Goal: Task Accomplishment & Management: Use online tool/utility

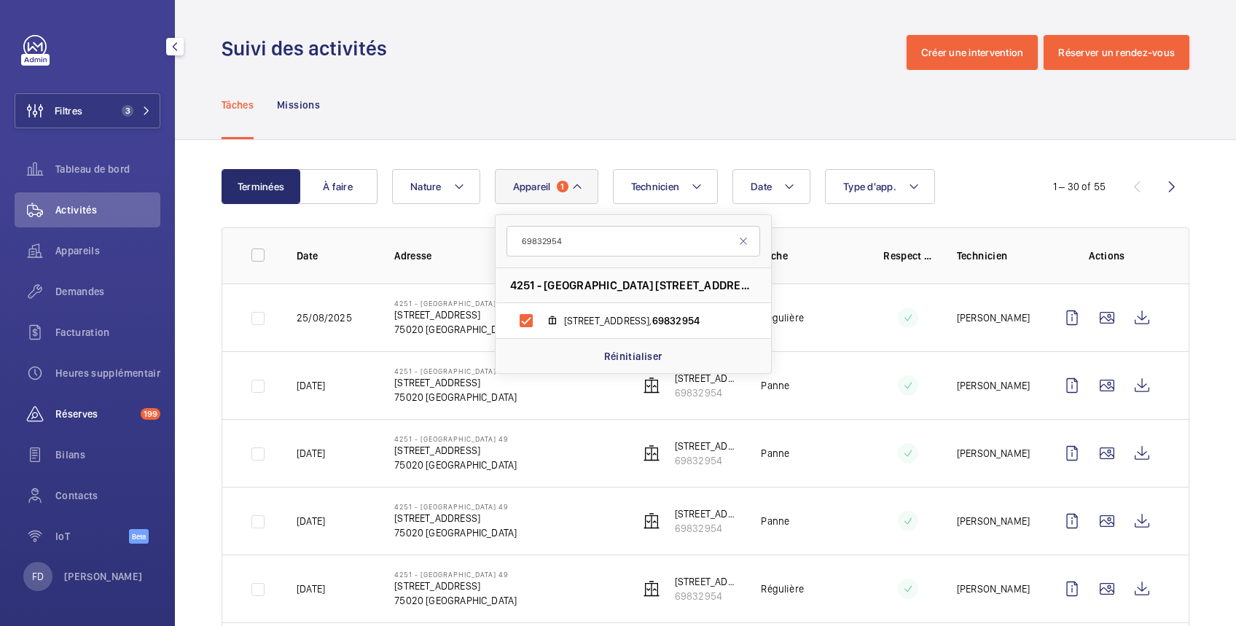
click at [79, 413] on span "Réserves" at bounding box center [94, 414] width 79 height 15
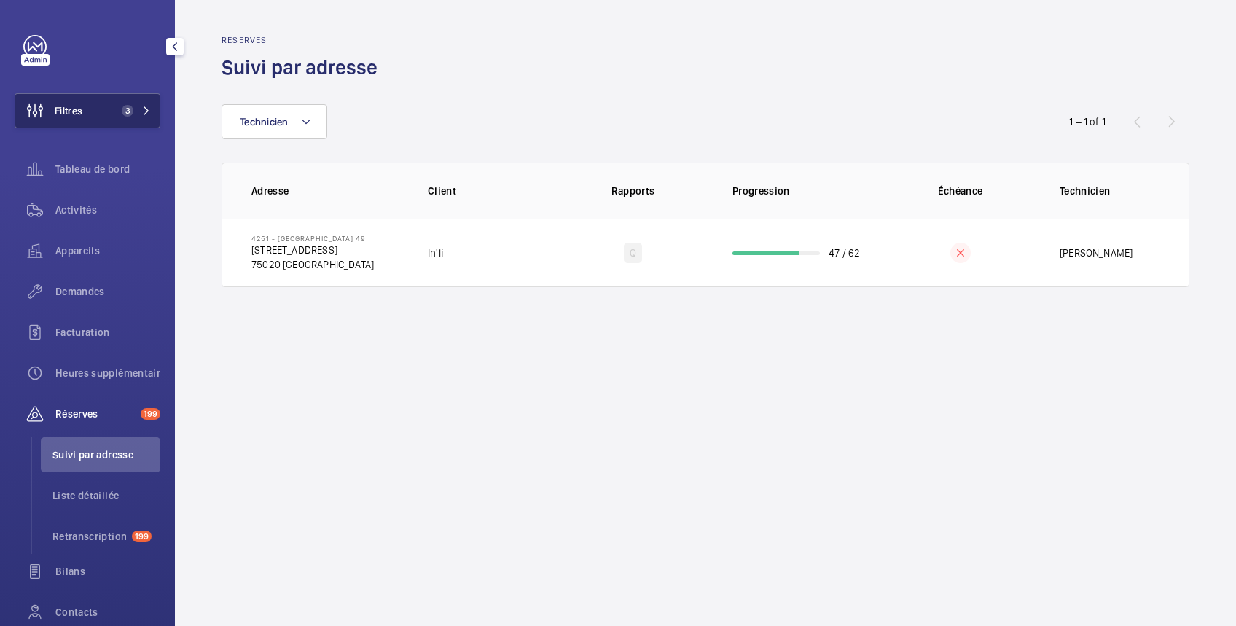
click at [85, 111] on button "Filtres 3" at bounding box center [88, 110] width 146 height 35
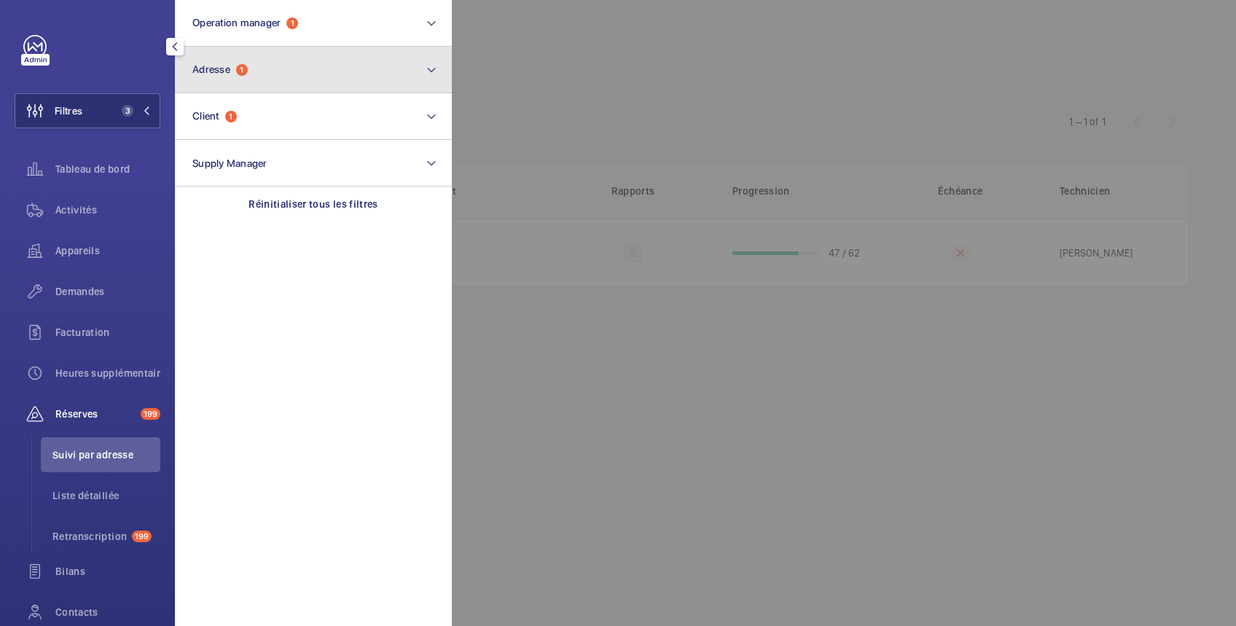
click at [273, 67] on button "Adresse 1" at bounding box center [313, 70] width 277 height 47
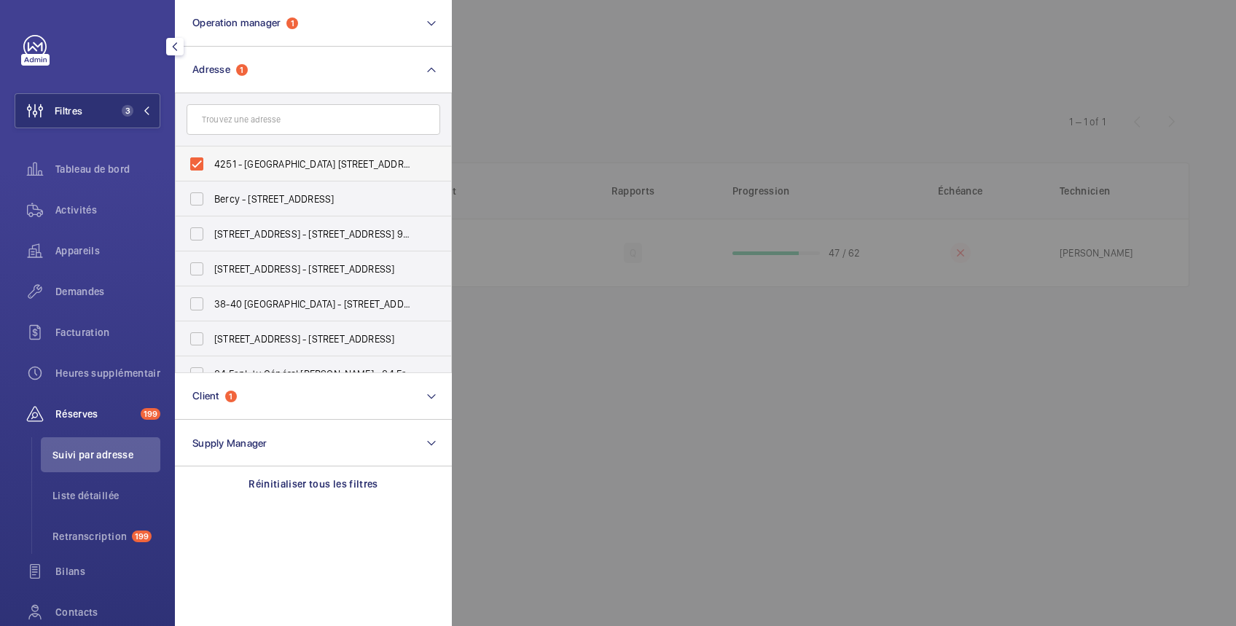
click at [252, 165] on span "4251 - [GEOGRAPHIC_DATA] [STREET_ADDRESS]" at bounding box center [314, 164] width 200 height 15
click at [211, 165] on input "4251 - [GEOGRAPHIC_DATA] [STREET_ADDRESS]" at bounding box center [196, 163] width 29 height 29
checkbox input "false"
click at [535, 42] on div at bounding box center [1070, 313] width 1236 height 626
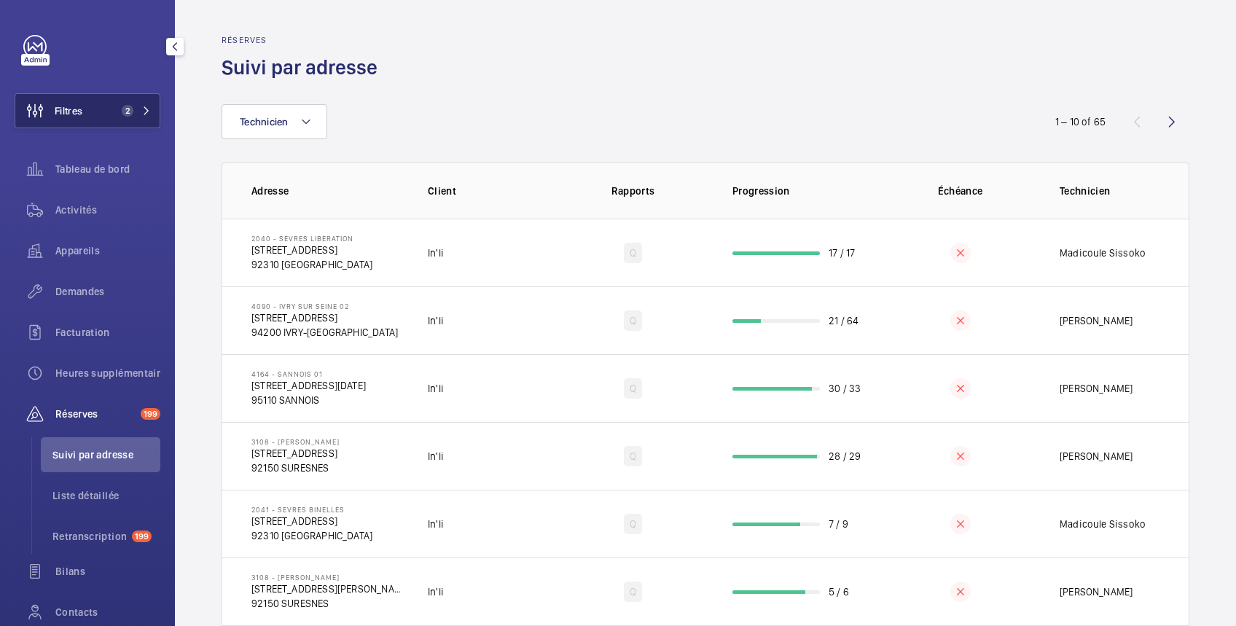
click at [84, 111] on button "Filtres 2" at bounding box center [88, 110] width 146 height 35
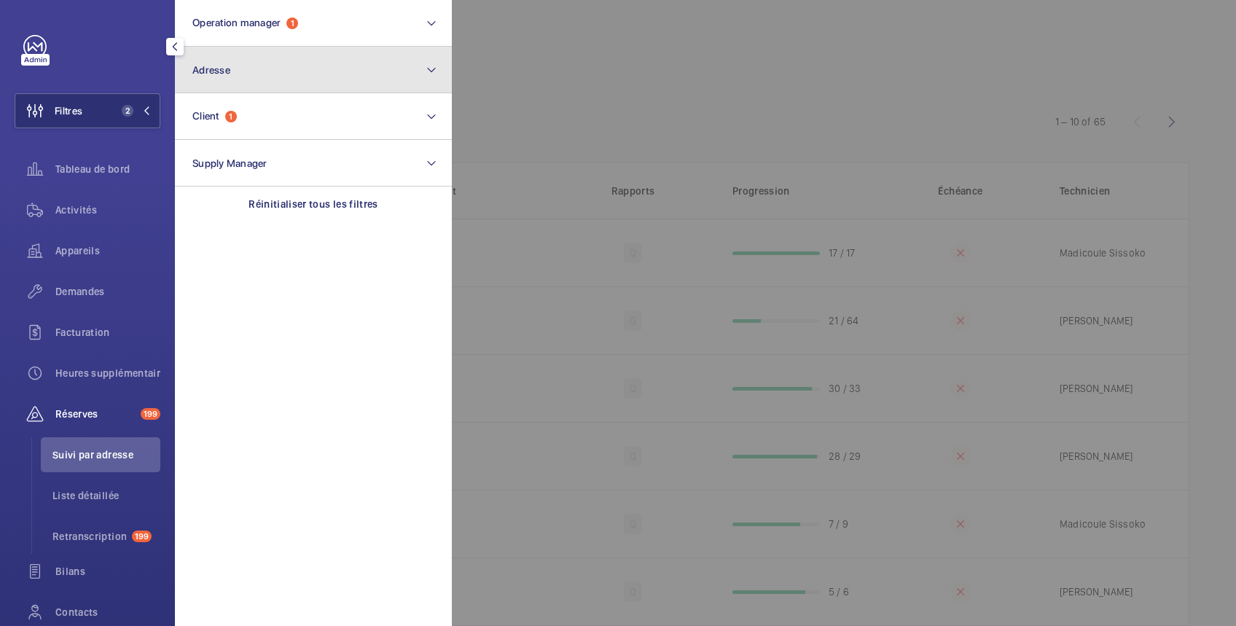
click at [225, 68] on span "Adresse" at bounding box center [211, 70] width 38 height 12
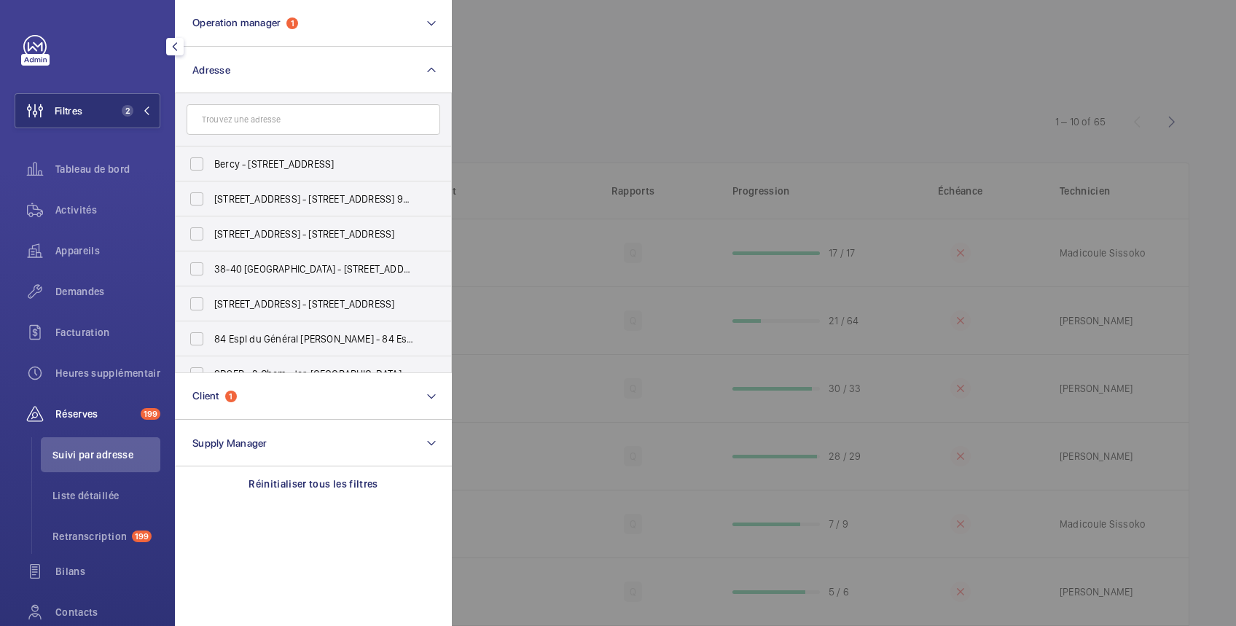
click at [294, 127] on input "text" at bounding box center [314, 119] width 254 height 31
type input "garde cha"
click at [280, 199] on span "4343 - LES LILAS GARDE CHA SSE - [STREET_ADDRESS]" at bounding box center [314, 199] width 200 height 15
click at [211, 199] on input "4343 - LES LILAS GARDE CHA SSE - [STREET_ADDRESS]" at bounding box center [196, 198] width 29 height 29
checkbox input "true"
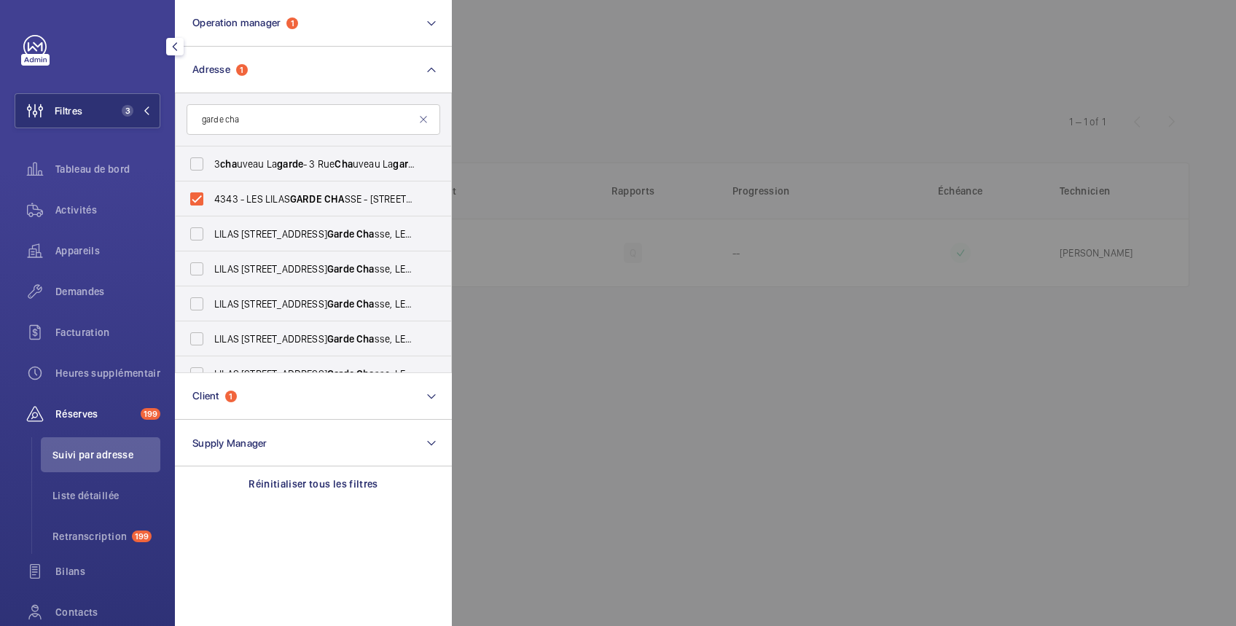
click at [603, 50] on div at bounding box center [1070, 313] width 1236 height 626
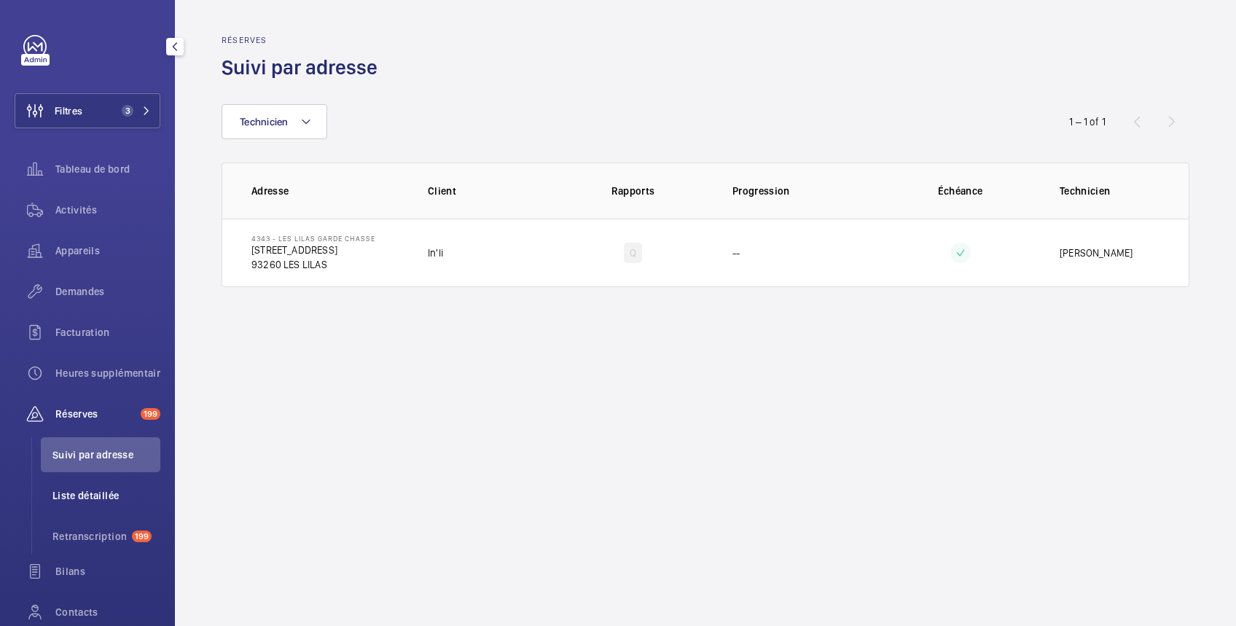
click at [90, 500] on span "Liste détaillée" at bounding box center [106, 495] width 108 height 15
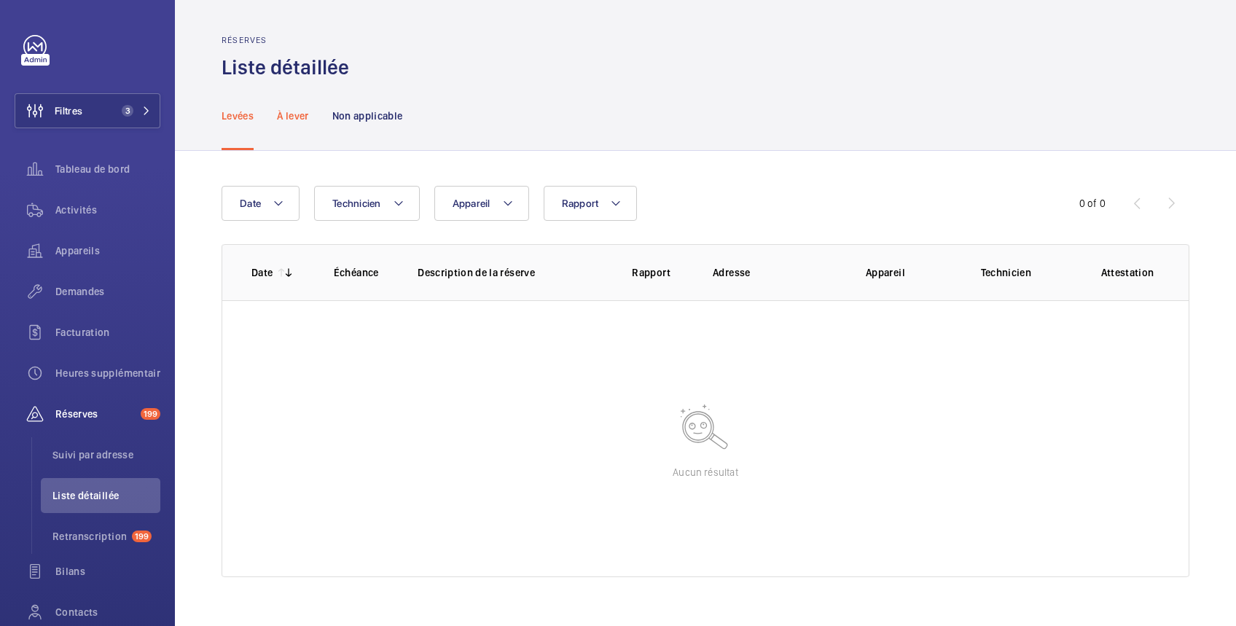
click at [286, 117] on p "À lever" at bounding box center [292, 116] width 31 height 15
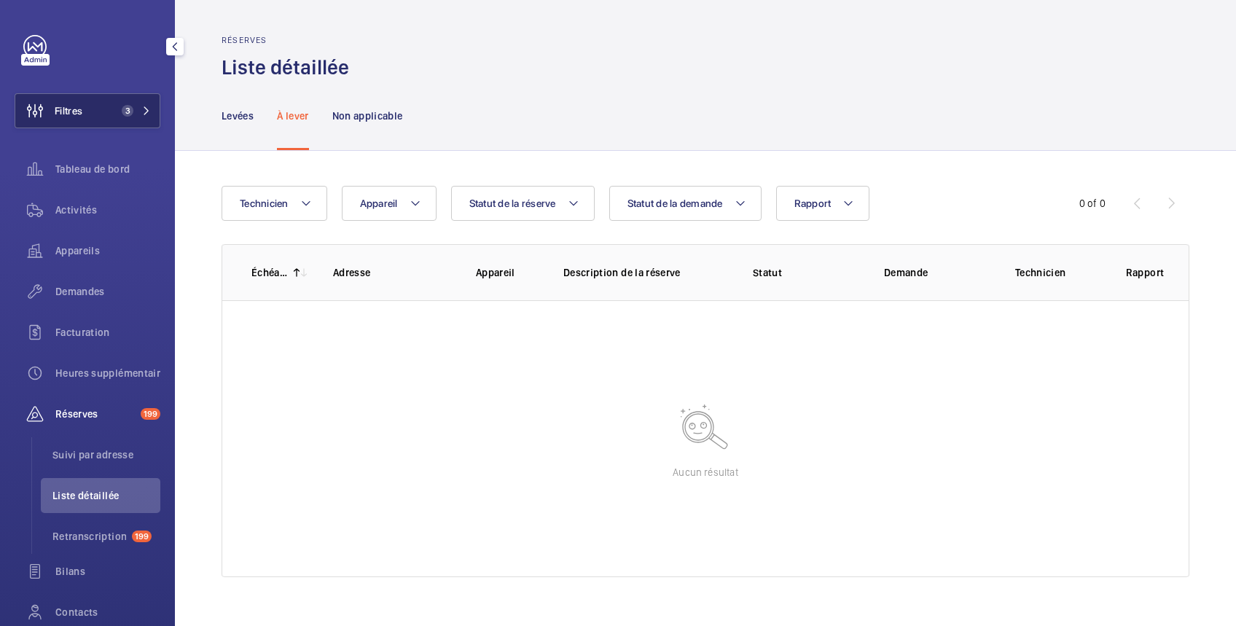
click at [98, 110] on button "Filtres 3" at bounding box center [88, 110] width 146 height 35
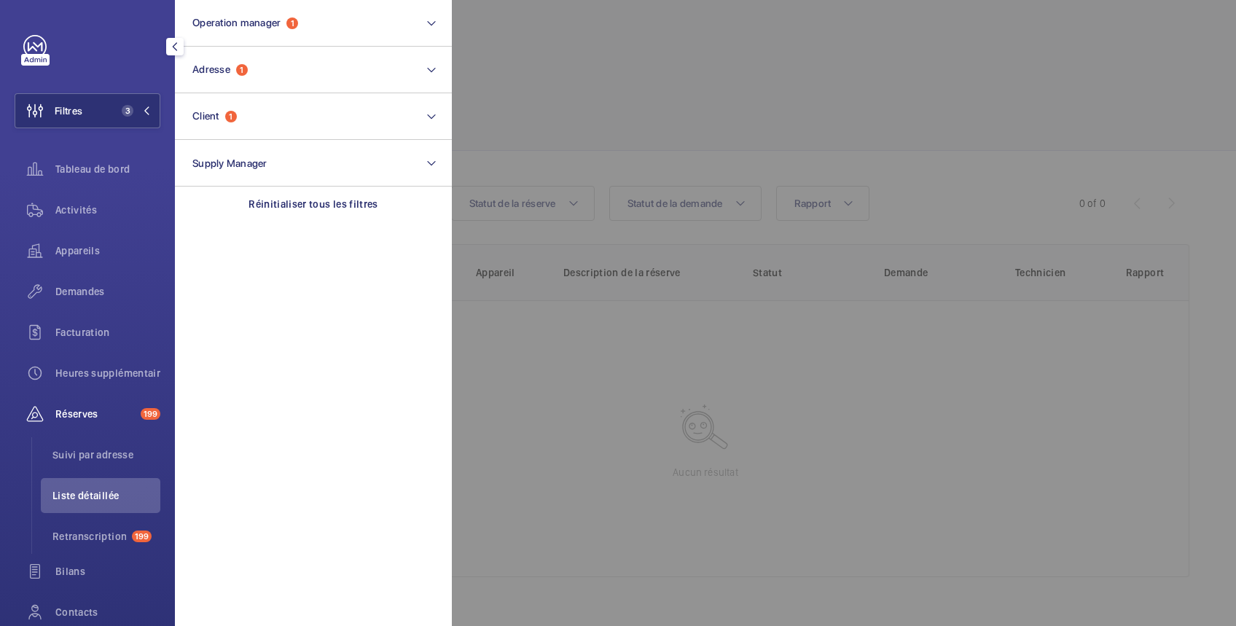
click at [688, 70] on div at bounding box center [1070, 313] width 1236 height 626
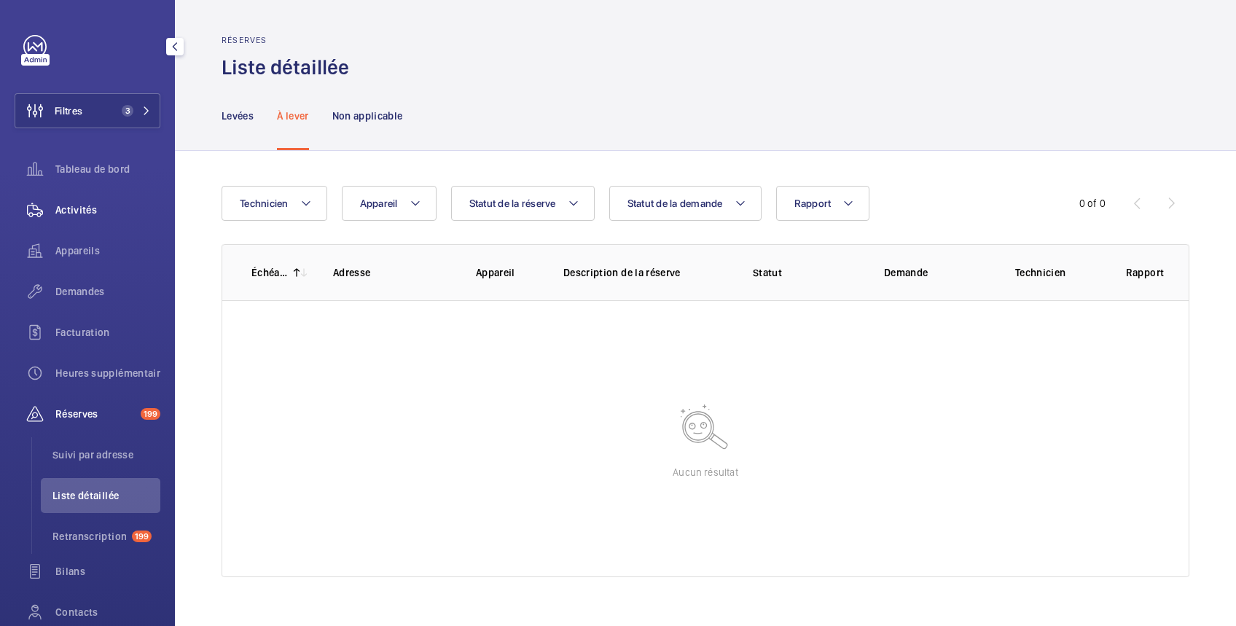
click at [77, 205] on span "Activités" at bounding box center [107, 210] width 105 height 15
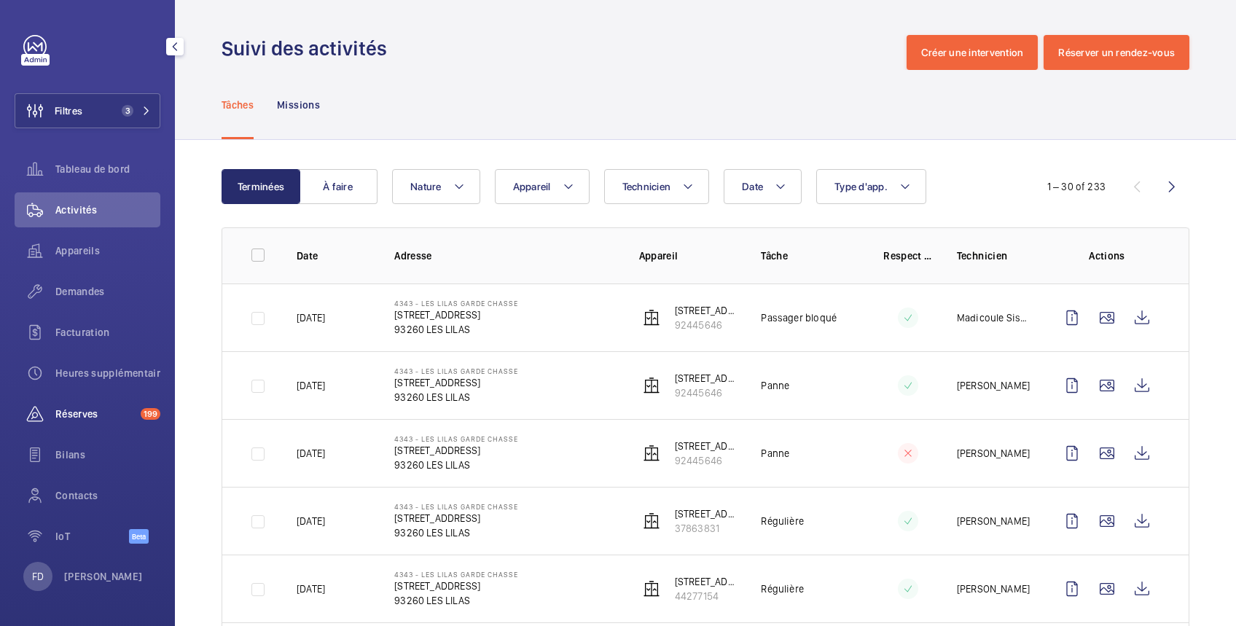
click at [73, 413] on span "Réserves" at bounding box center [94, 414] width 79 height 15
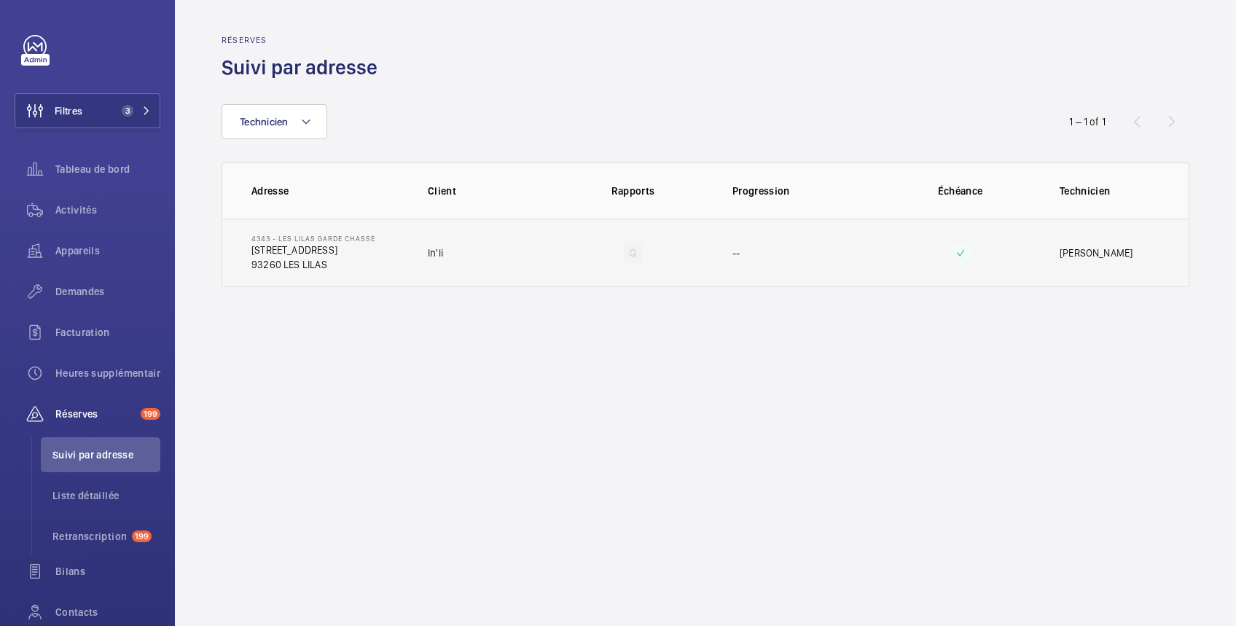
click at [509, 248] on td "In'li" at bounding box center [480, 253] width 152 height 68
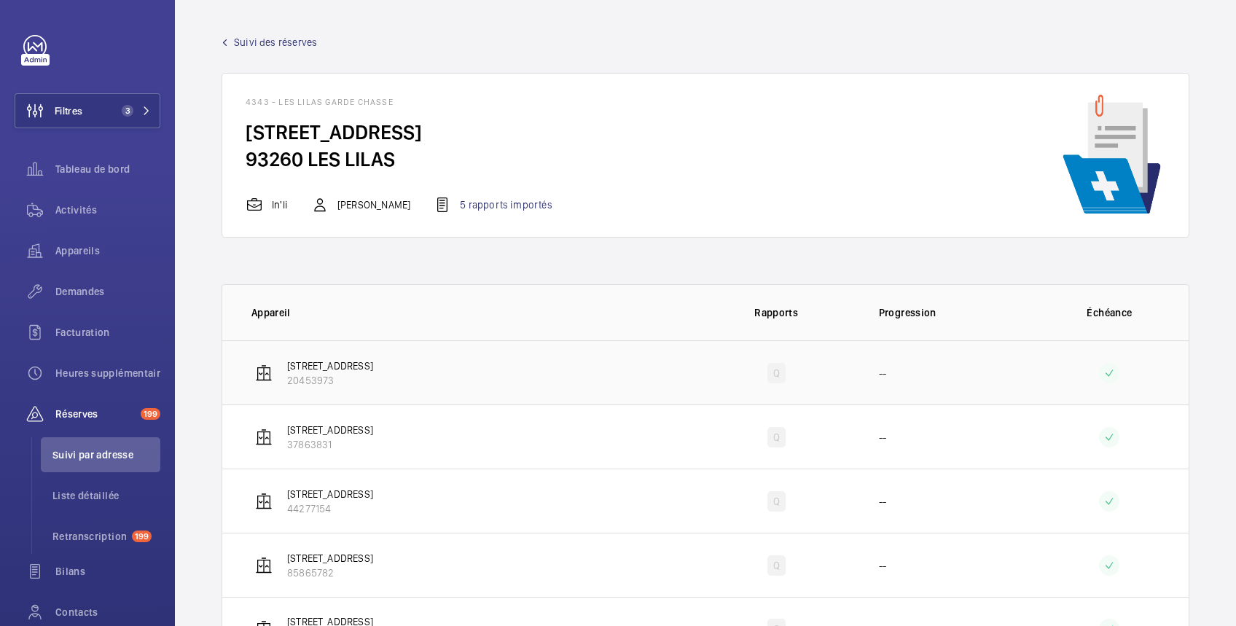
click at [697, 379] on td "Q" at bounding box center [776, 372] width 158 height 64
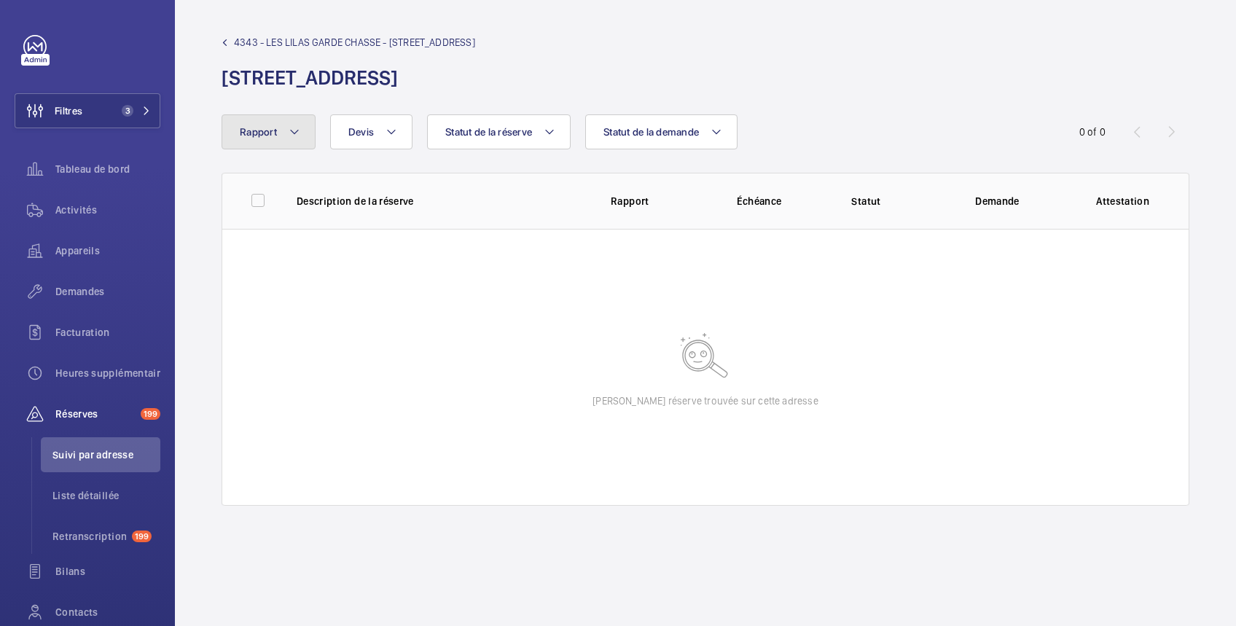
click at [268, 133] on span "Rapport" at bounding box center [258, 132] width 37 height 12
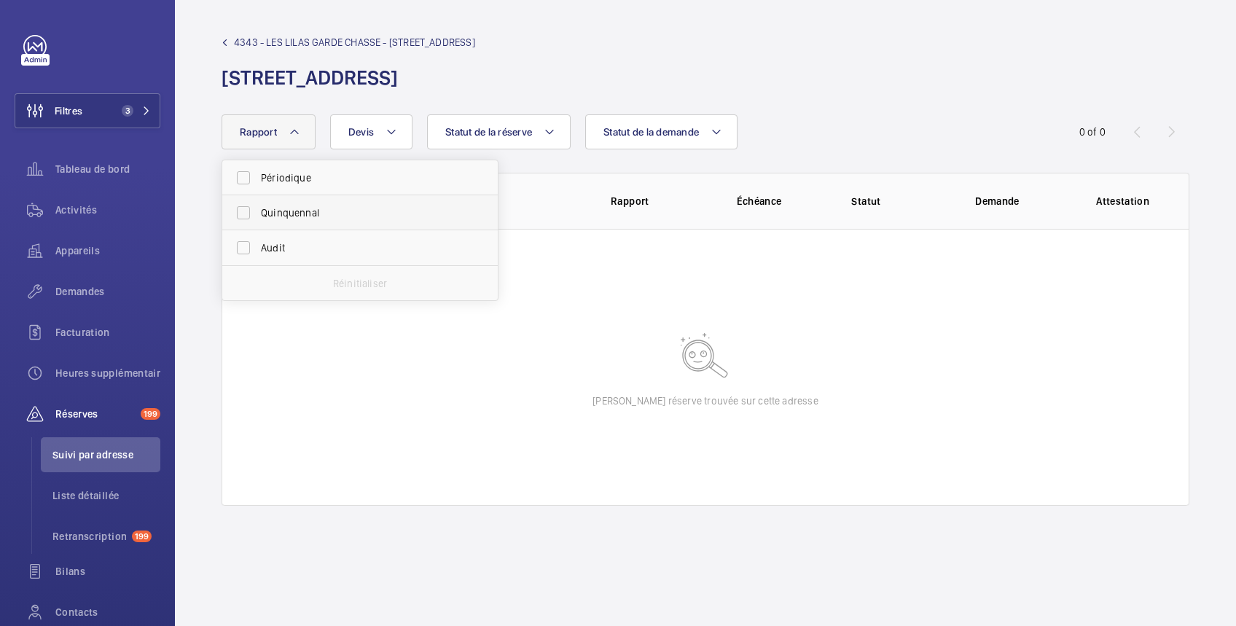
click at [298, 210] on span "Quinquennal" at bounding box center [361, 212] width 200 height 15
click at [258, 210] on input "Quinquennal" at bounding box center [243, 212] width 29 height 29
checkbox input "true"
click at [880, 92] on wm-front-admin-header "4343 - LES LILAS GARDE CHASSE - [STREET_ADDRESS][GEOGRAPHIC_DATA][STREET_ADDRES…" at bounding box center [705, 57] width 1061 height 114
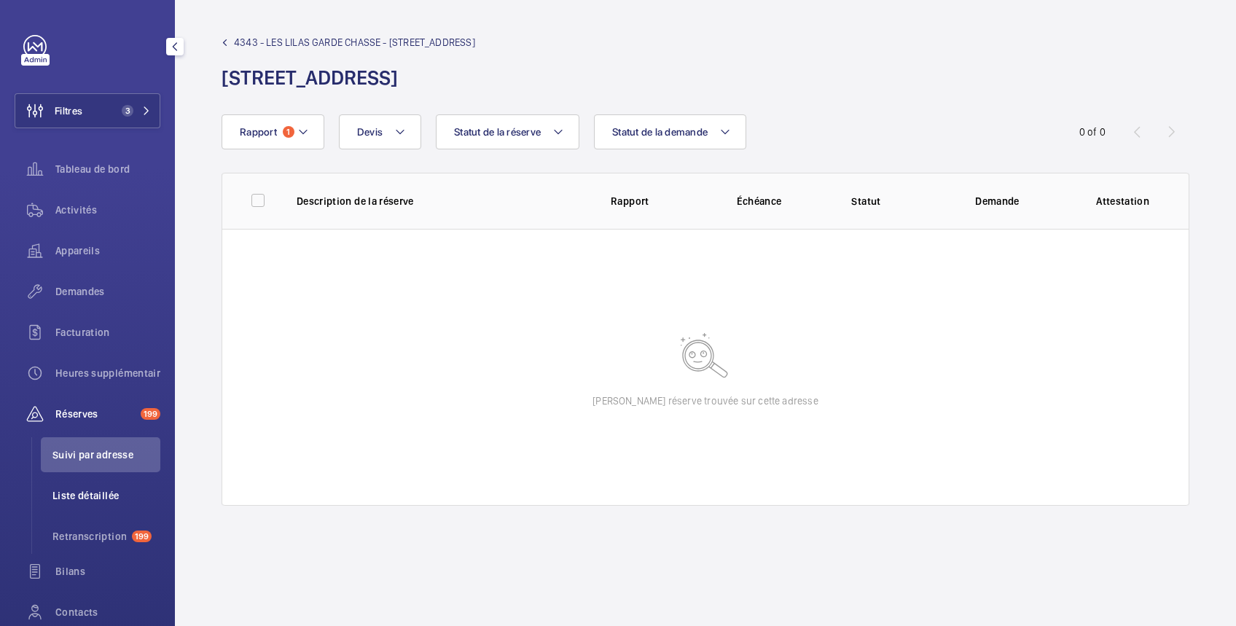
click at [96, 485] on li "Liste détaillée" at bounding box center [100, 495] width 119 height 35
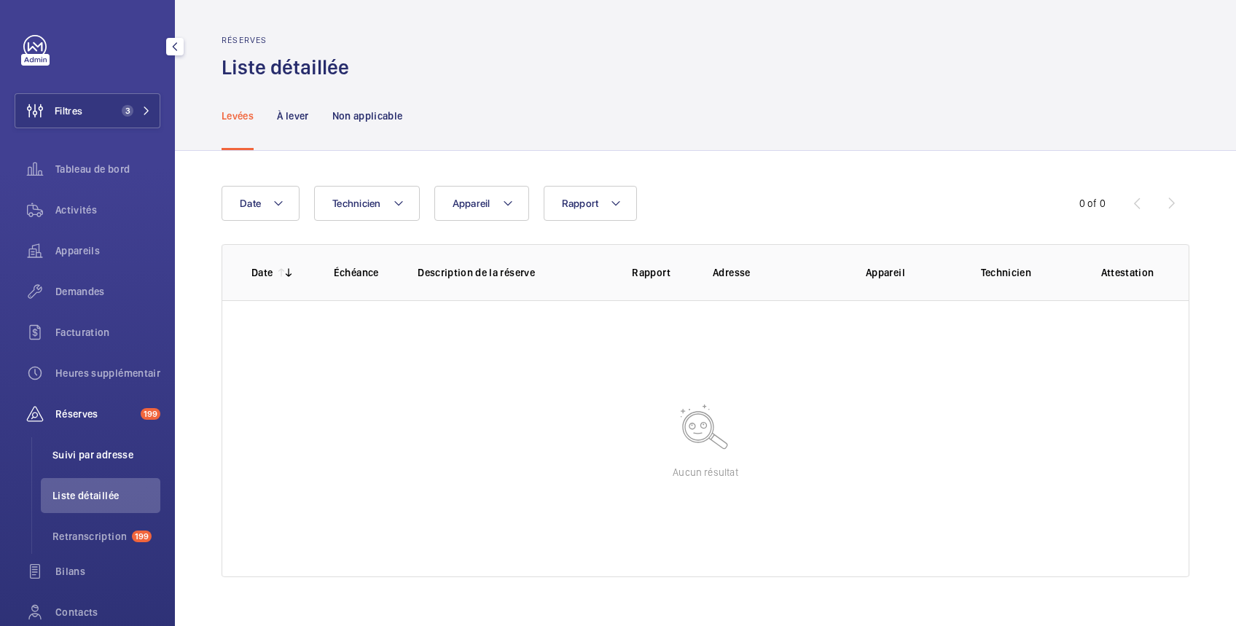
click at [84, 448] on span "Suivi par adresse" at bounding box center [106, 454] width 108 height 15
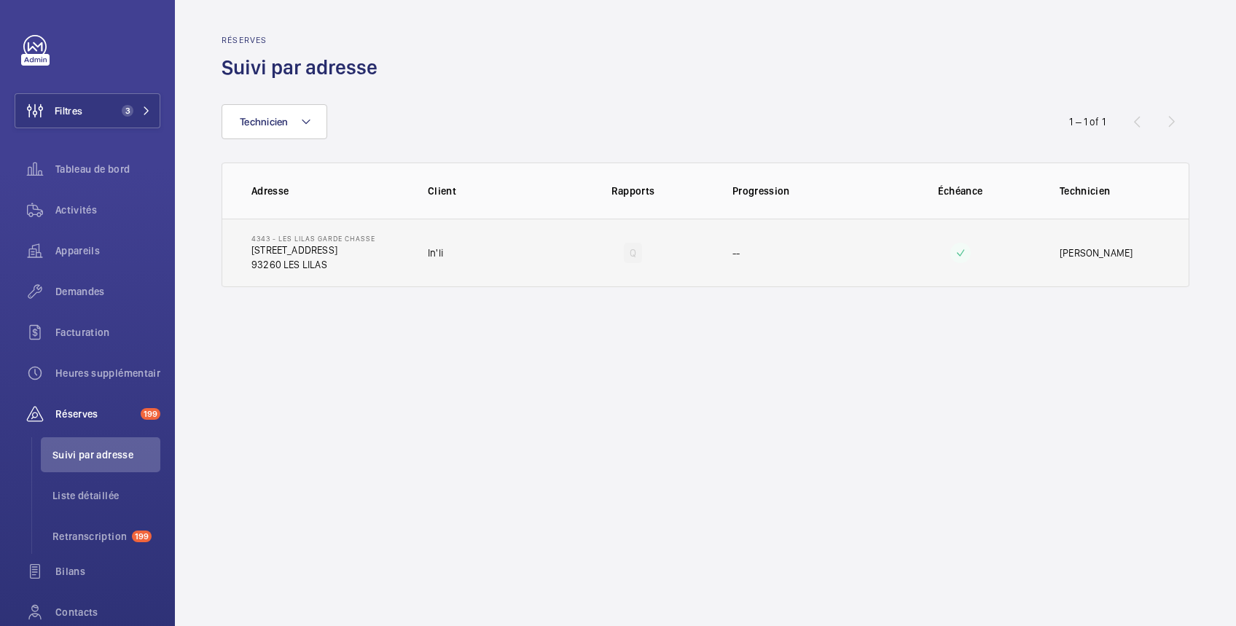
click at [343, 262] on p "93260 LES LILAS" at bounding box center [313, 264] width 124 height 15
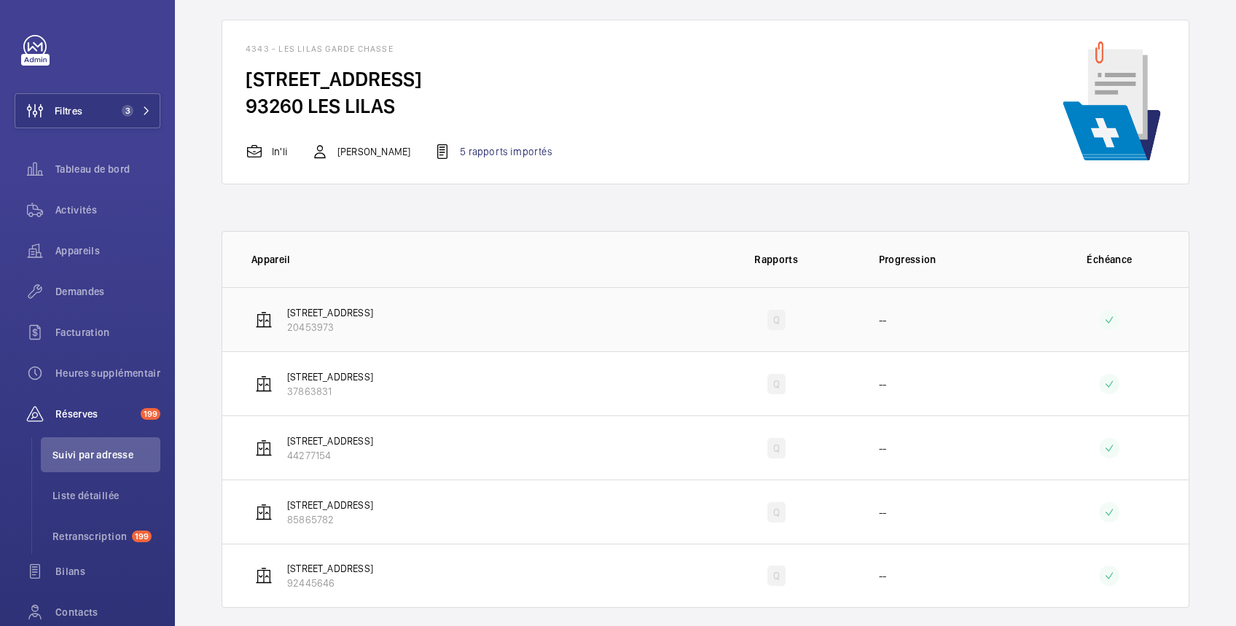
scroll to position [70, 0]
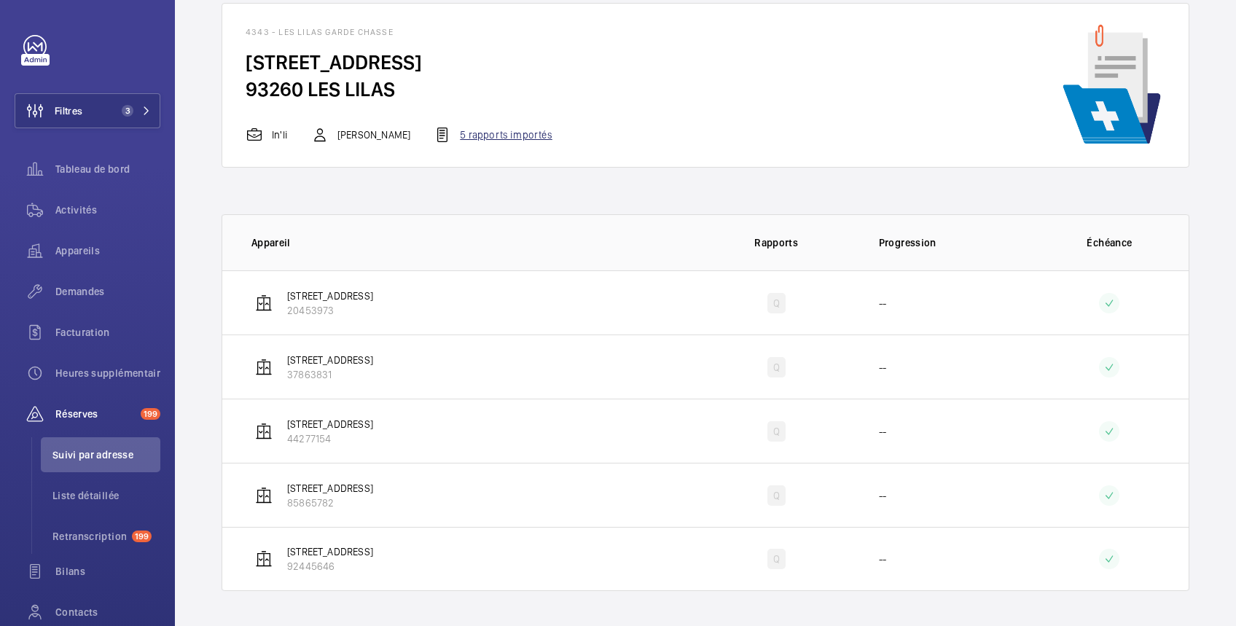
click at [533, 134] on div "5 rapports importés" at bounding box center [493, 134] width 118 height 17
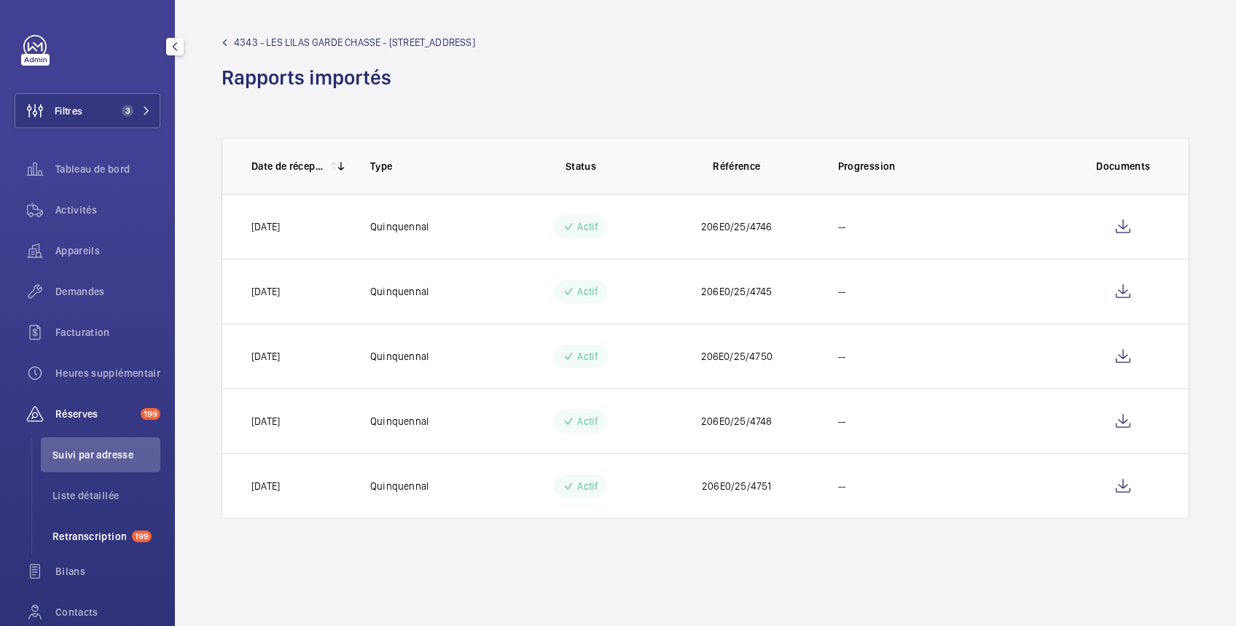
click at [93, 534] on span "Retranscription" at bounding box center [89, 536] width 74 height 15
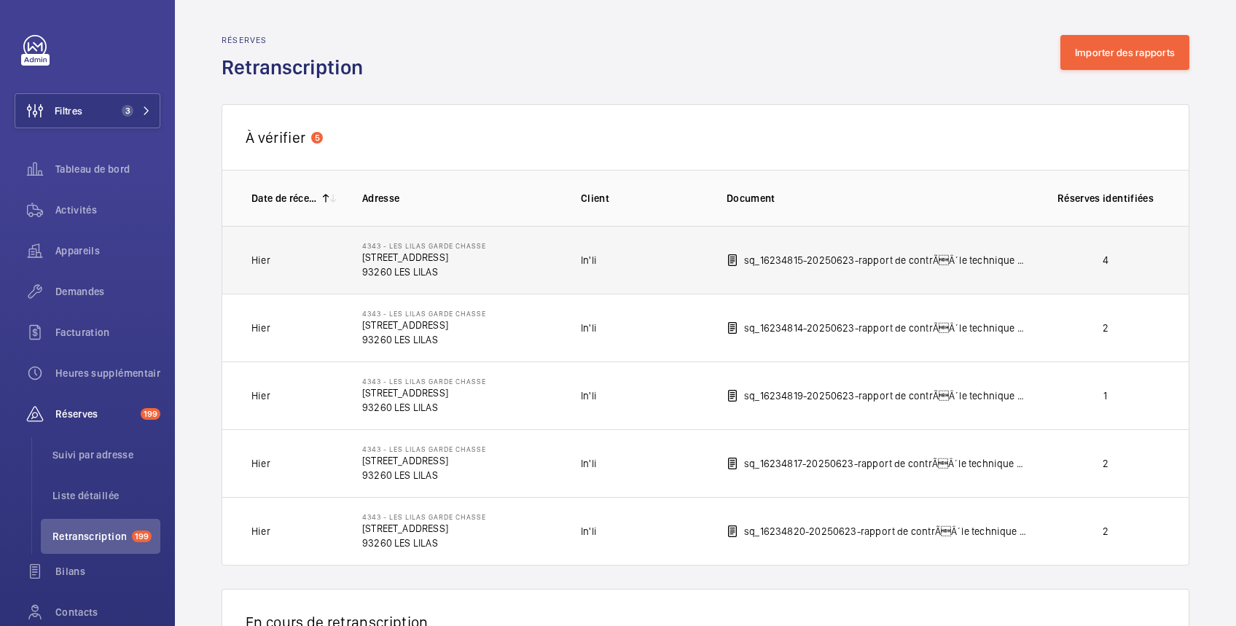
click at [1043, 248] on td "4" at bounding box center [1108, 260] width 160 height 68
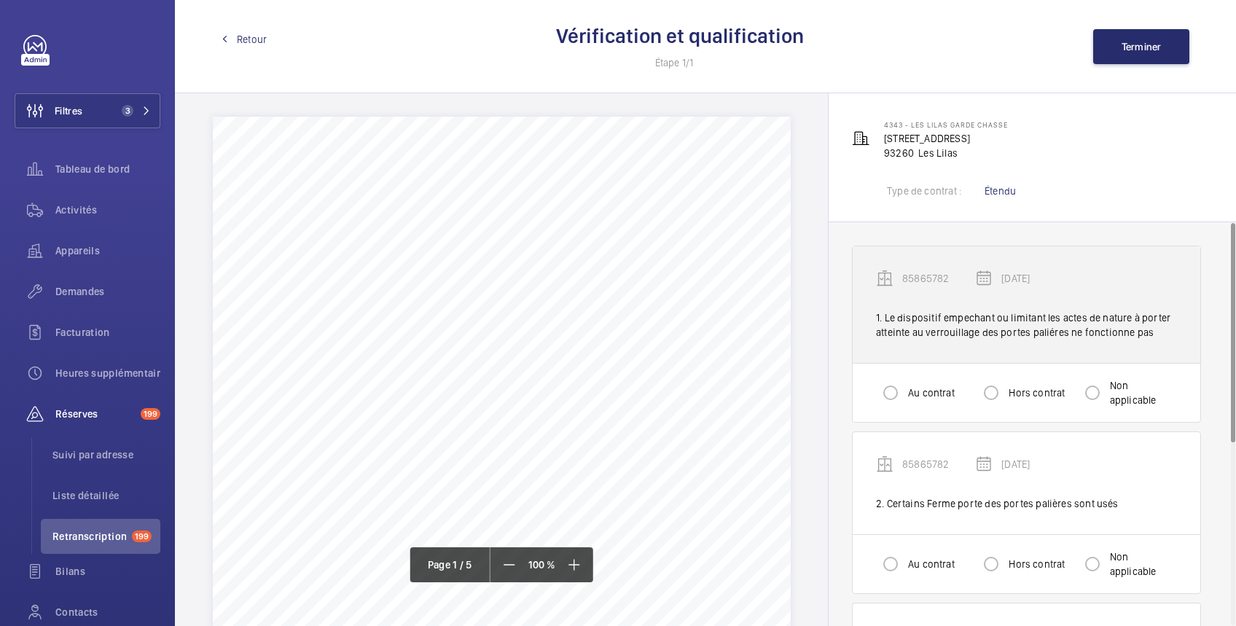
scroll to position [259, 0]
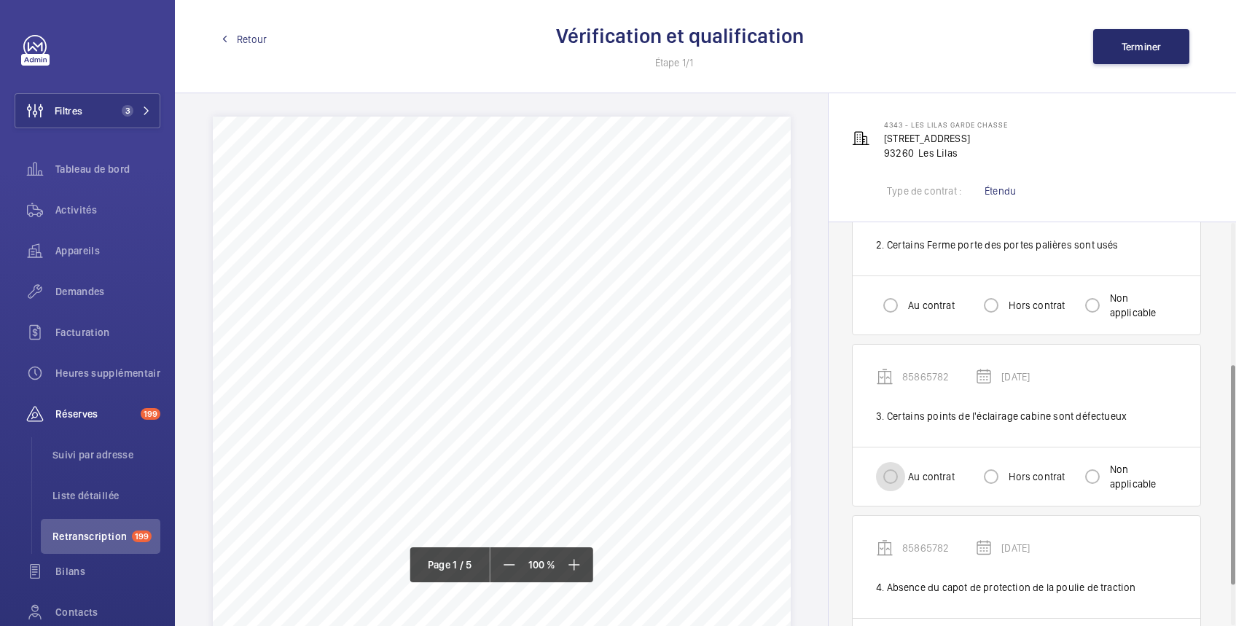
click at [896, 475] on input "Au contrat" at bounding box center [890, 476] width 29 height 29
radio input "true"
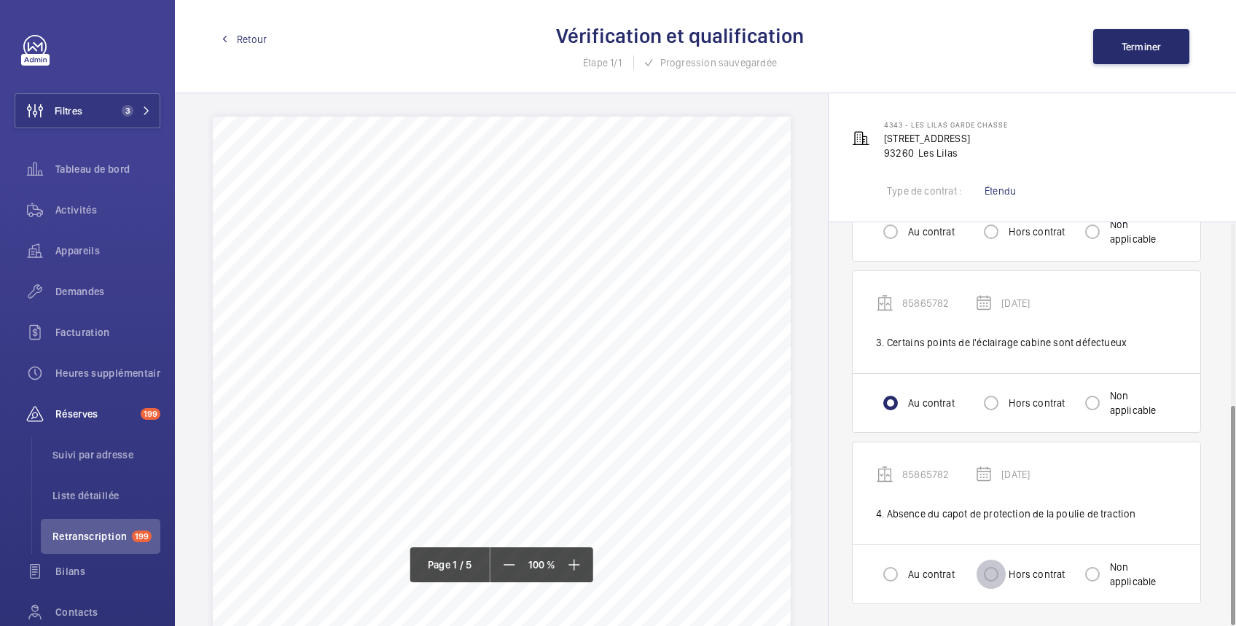
click at [990, 575] on input "Hors contrat" at bounding box center [990, 574] width 29 height 29
radio input "true"
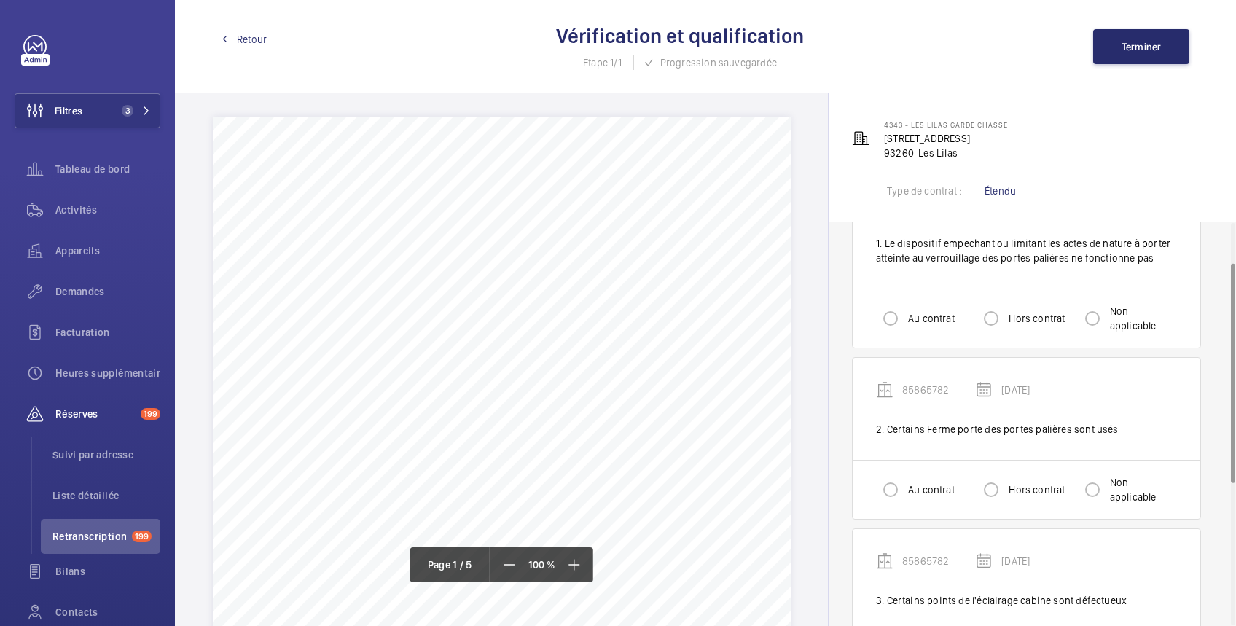
scroll to position [74, 0]
click at [896, 489] on input "Au contrat" at bounding box center [890, 490] width 29 height 29
radio input "true"
click at [892, 319] on input "Au contrat" at bounding box center [890, 319] width 29 height 29
radio input "true"
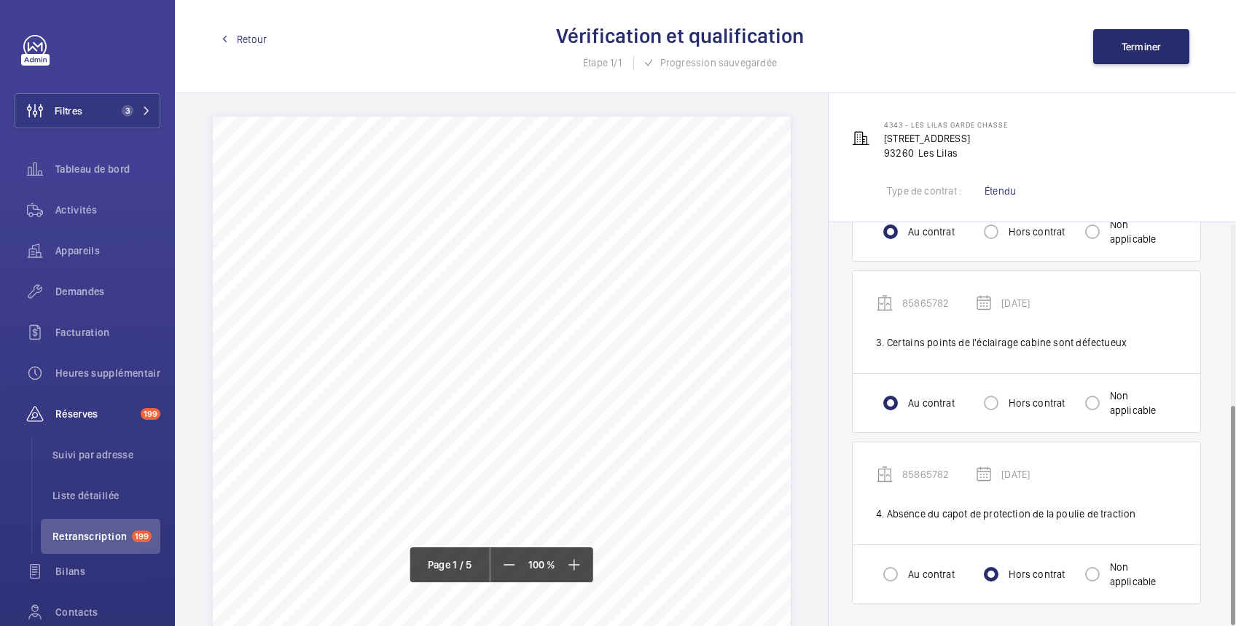
scroll to position [332, 0]
click at [1134, 50] on span "Terminer" at bounding box center [1141, 47] width 40 height 12
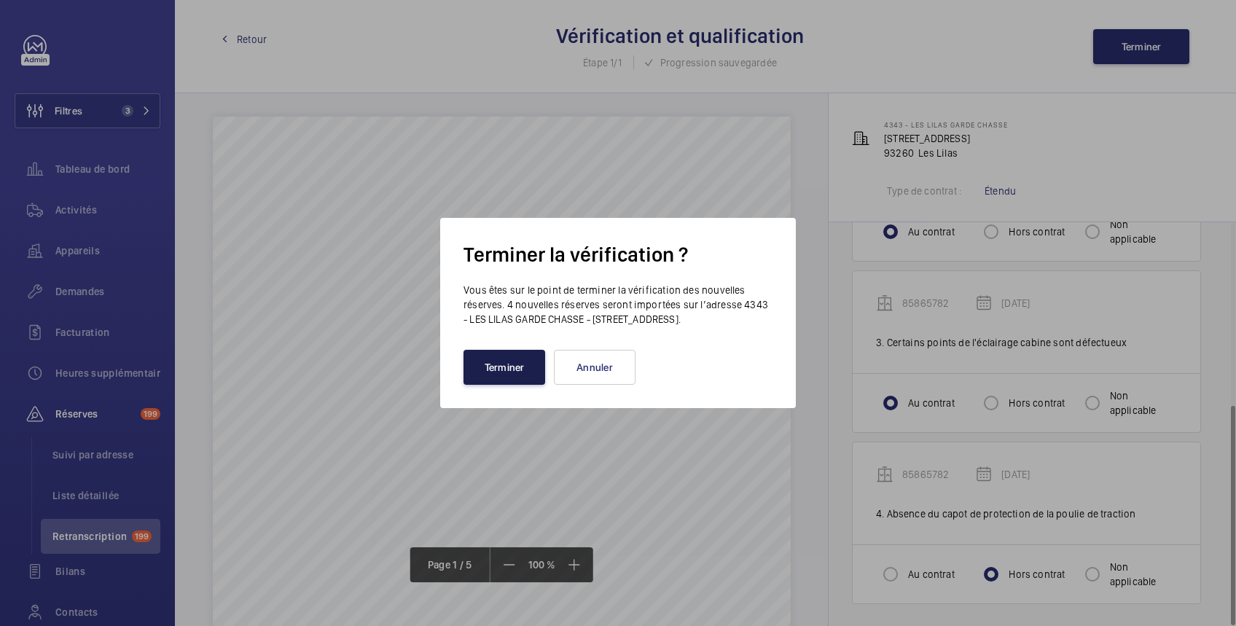
click at [510, 374] on button "Terminer" at bounding box center [504, 367] width 82 height 35
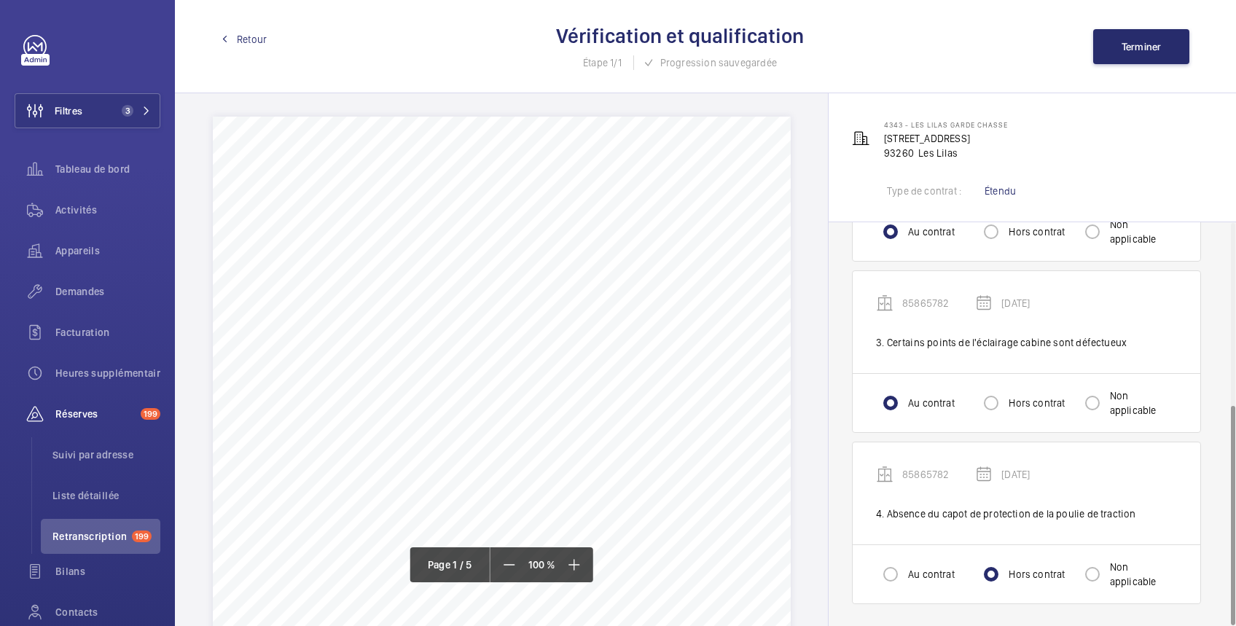
click at [256, 38] on span "Retour" at bounding box center [252, 39] width 30 height 15
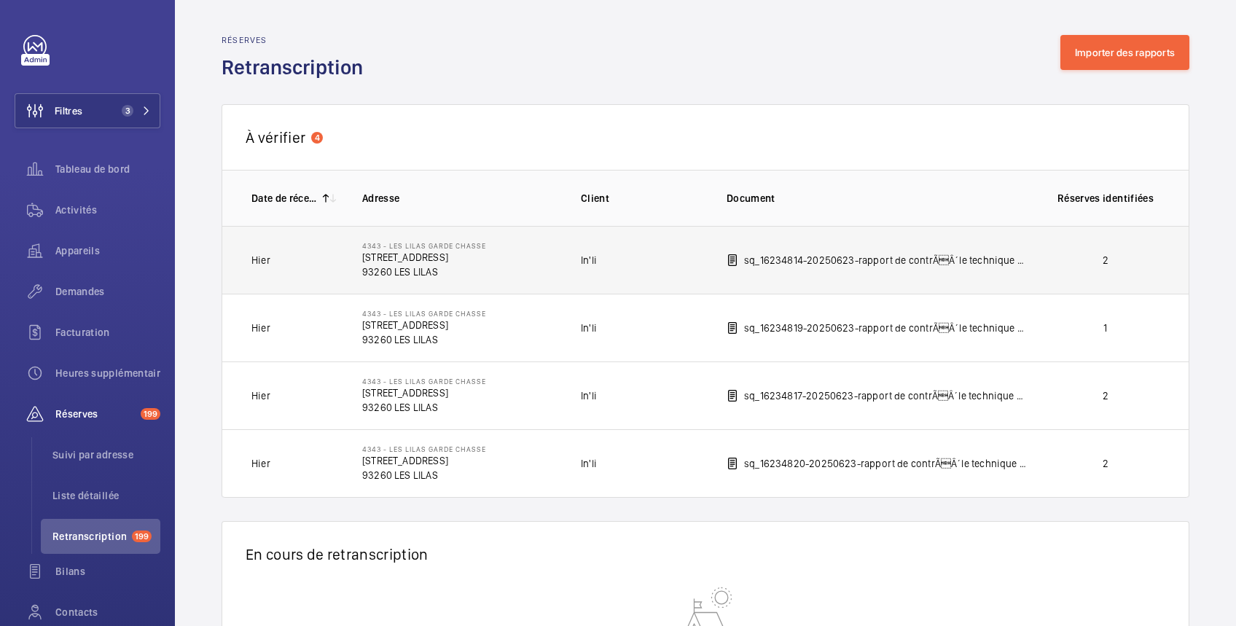
click at [1071, 255] on p "2" at bounding box center [1105, 260] width 108 height 15
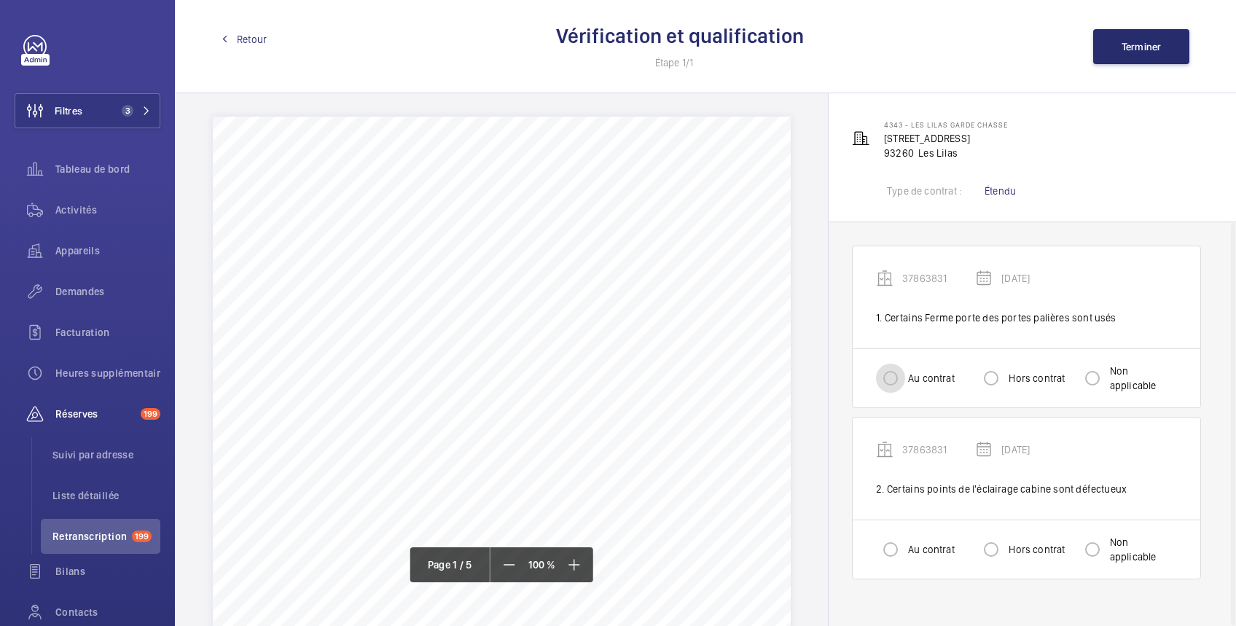
click at [894, 379] on input "Au contrat" at bounding box center [890, 378] width 29 height 29
radio input "true"
click at [888, 546] on input "Au contrat" at bounding box center [890, 549] width 29 height 29
radio input "true"
click at [1144, 42] on span "Terminer" at bounding box center [1141, 47] width 40 height 12
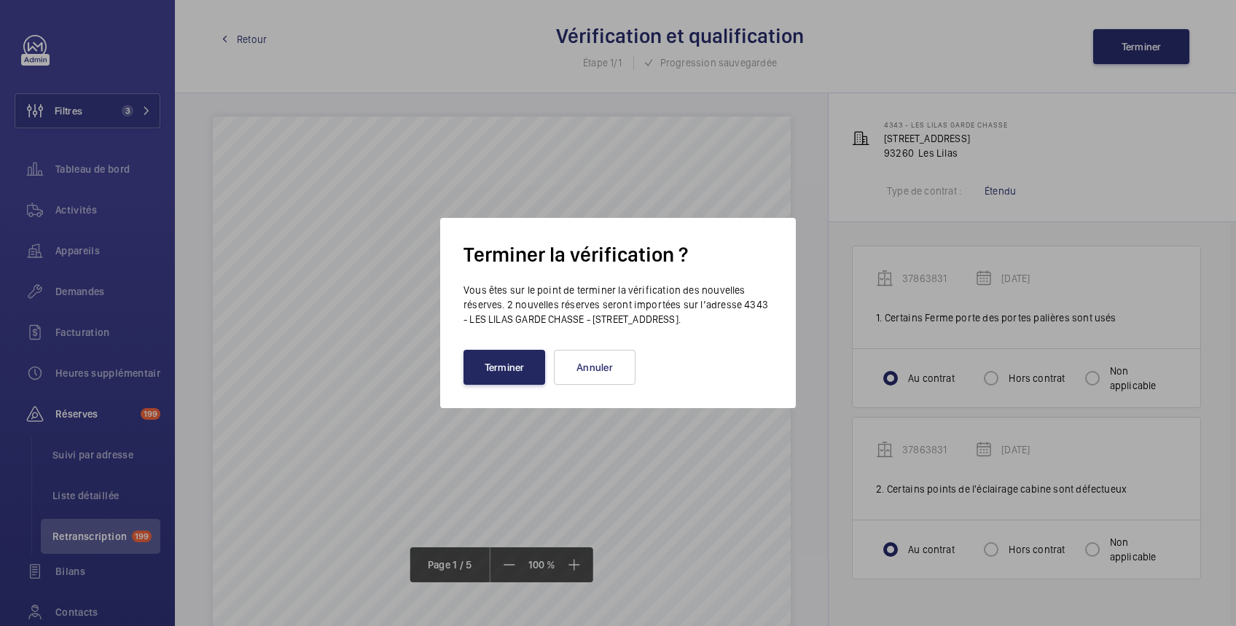
click at [504, 373] on button "Terminer" at bounding box center [504, 367] width 82 height 35
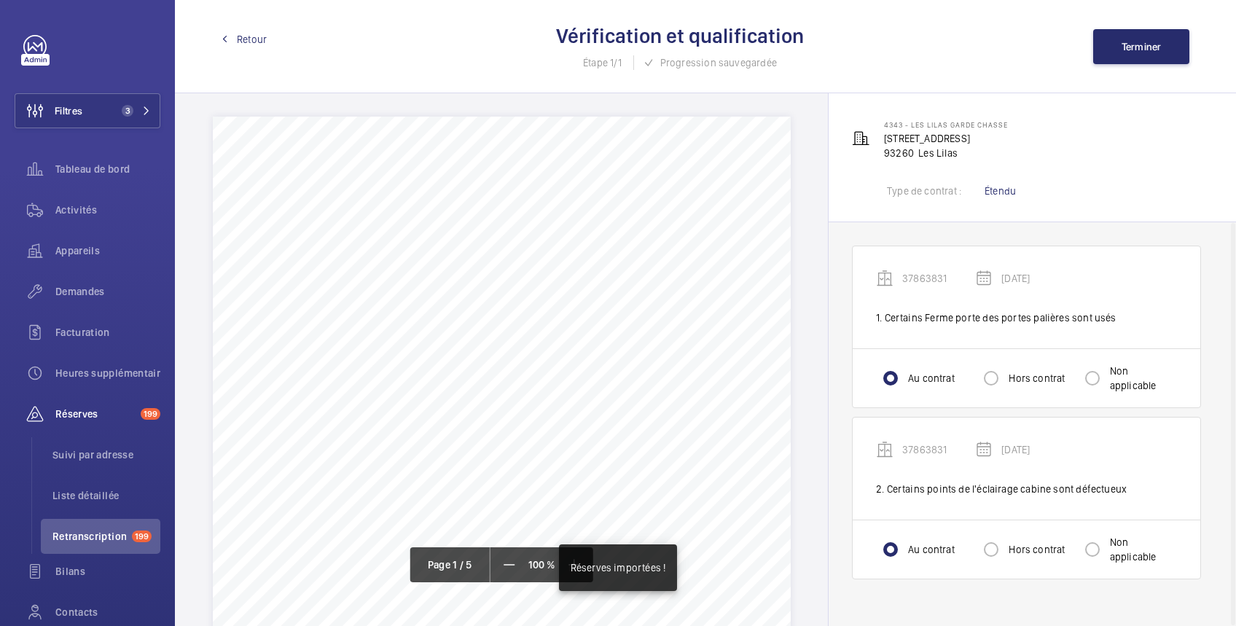
click at [259, 33] on span "Retour" at bounding box center [252, 39] width 30 height 15
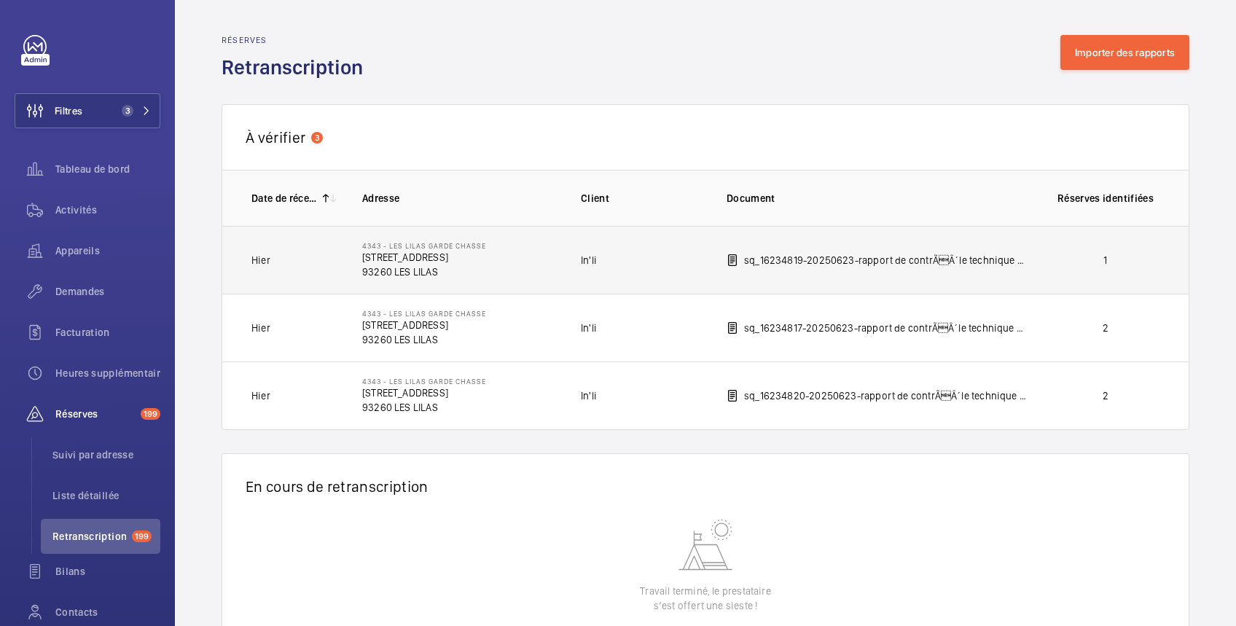
click at [1067, 265] on p "1" at bounding box center [1105, 260] width 108 height 15
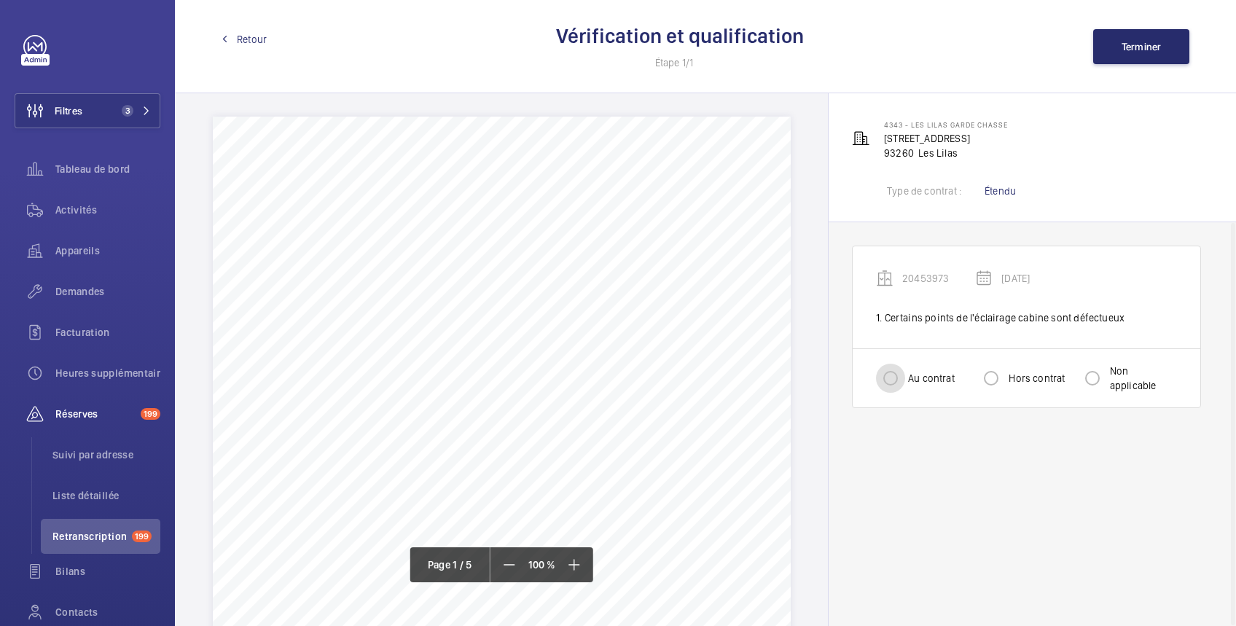
click at [892, 379] on input "Au contrat" at bounding box center [890, 378] width 29 height 29
radio input "true"
click at [1145, 51] on span "Terminer" at bounding box center [1141, 47] width 40 height 12
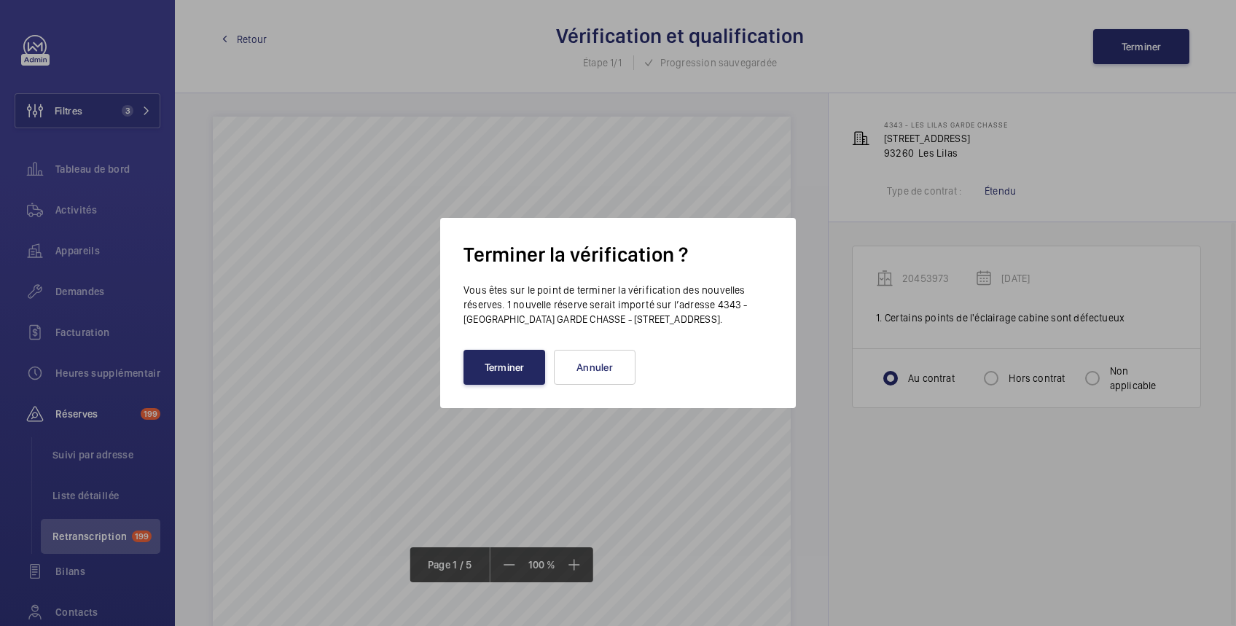
click at [502, 375] on button "Terminer" at bounding box center [504, 367] width 82 height 35
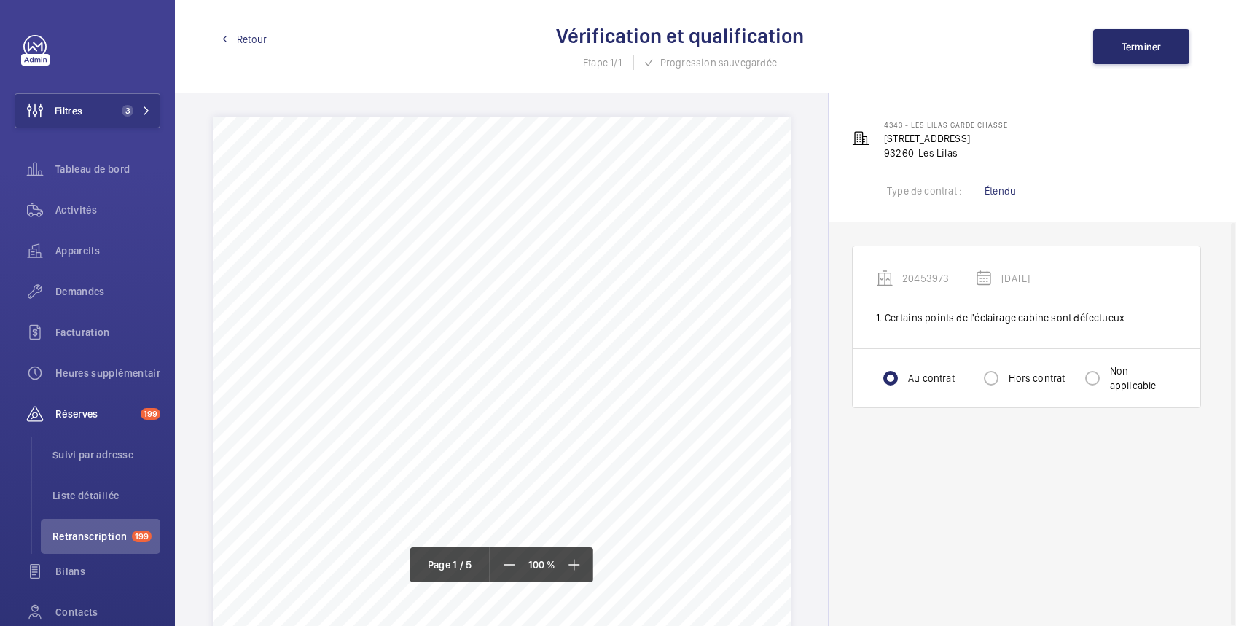
click at [245, 37] on span "Retour" at bounding box center [252, 39] width 30 height 15
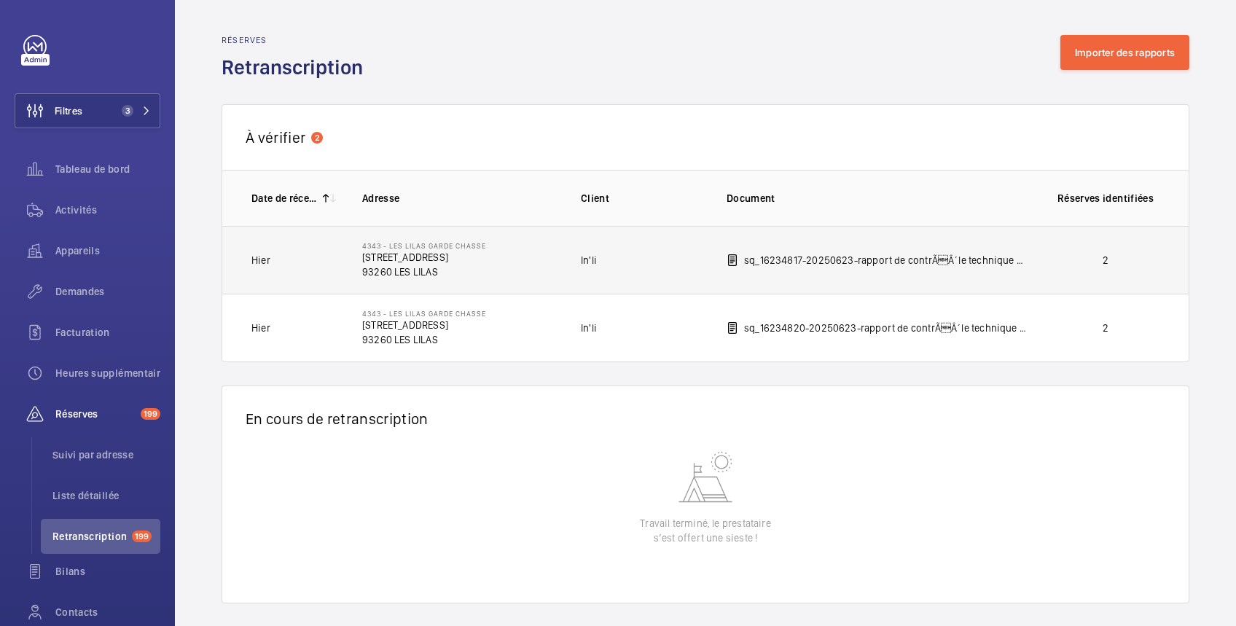
click at [1065, 253] on p "2" at bounding box center [1105, 260] width 108 height 15
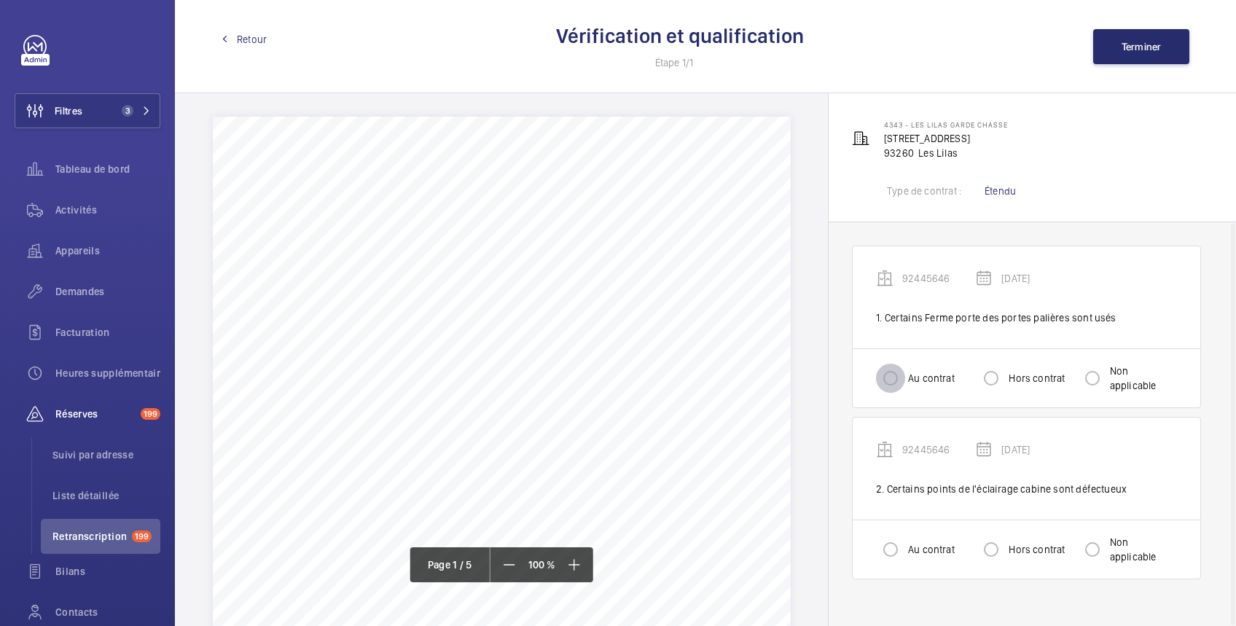
click at [889, 373] on input "Au contrat" at bounding box center [890, 378] width 29 height 29
radio input "true"
click at [889, 546] on input "Au contrat" at bounding box center [890, 549] width 29 height 29
radio input "true"
click at [1153, 47] on span "Terminer" at bounding box center [1141, 47] width 40 height 12
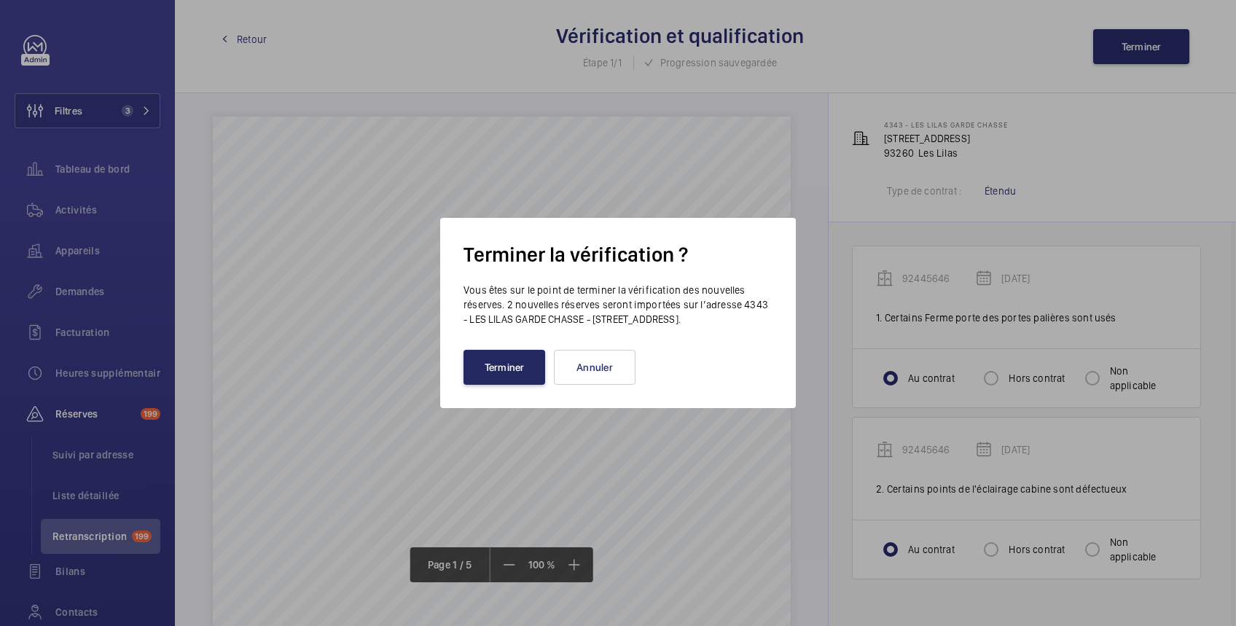
click at [521, 372] on button "Terminer" at bounding box center [504, 367] width 82 height 35
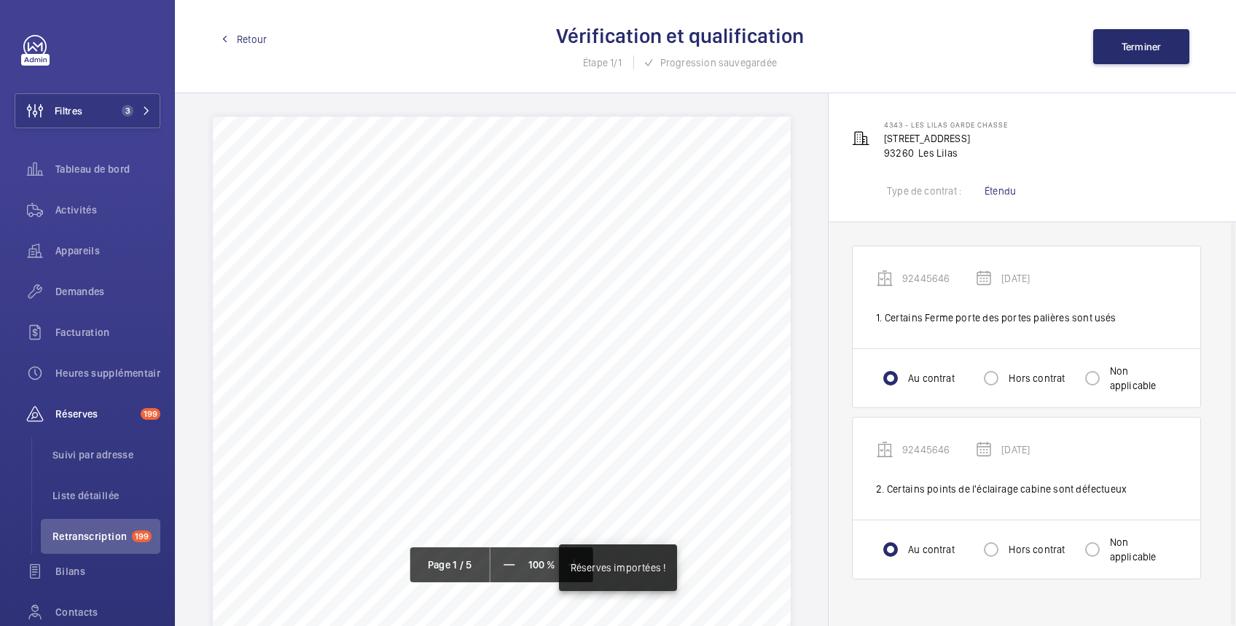
click at [246, 36] on span "Retour" at bounding box center [252, 39] width 30 height 15
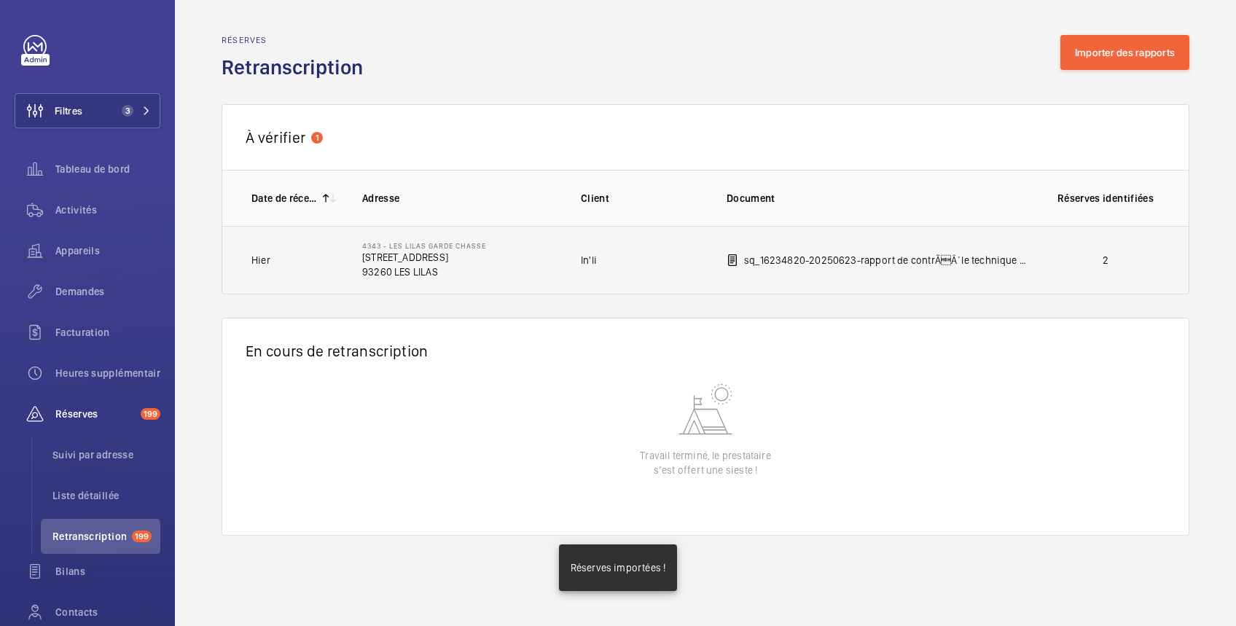
click at [1068, 256] on p "2" at bounding box center [1105, 260] width 108 height 15
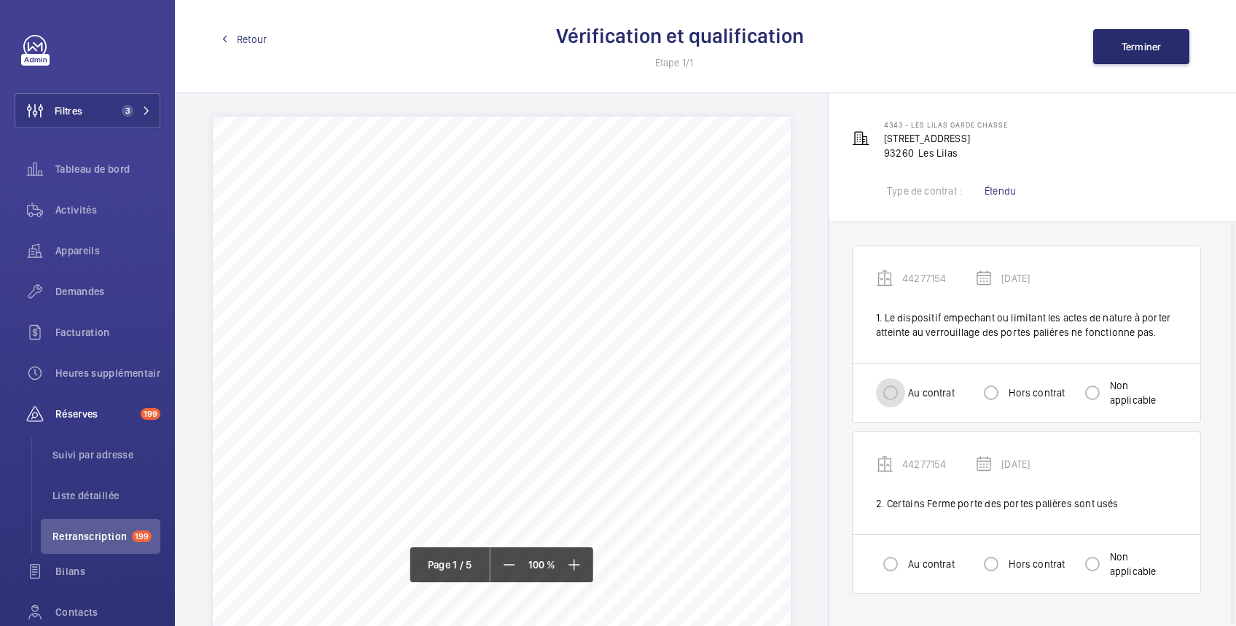
click at [890, 391] on input "Au contrat" at bounding box center [890, 392] width 29 height 29
radio input "true"
click at [892, 565] on input "Au contrat" at bounding box center [890, 563] width 29 height 29
radio input "true"
click at [1145, 46] on span "Terminer" at bounding box center [1141, 47] width 40 height 12
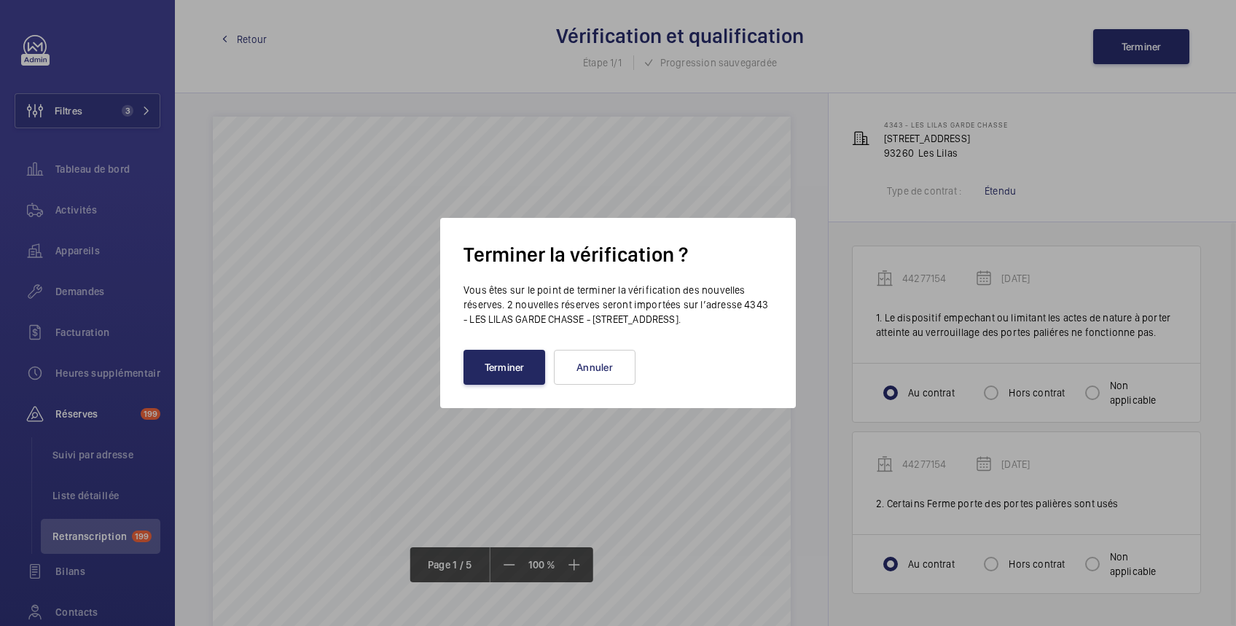
click at [514, 381] on button "Terminer" at bounding box center [504, 367] width 82 height 35
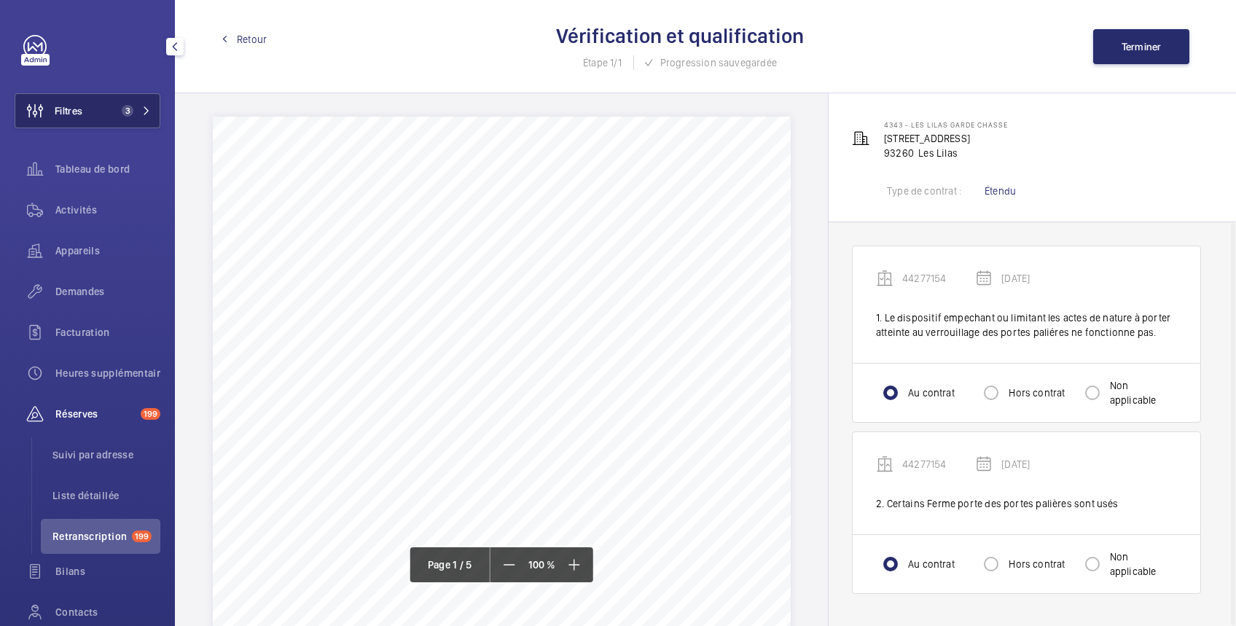
click at [105, 110] on button "Filtres 3" at bounding box center [88, 110] width 146 height 35
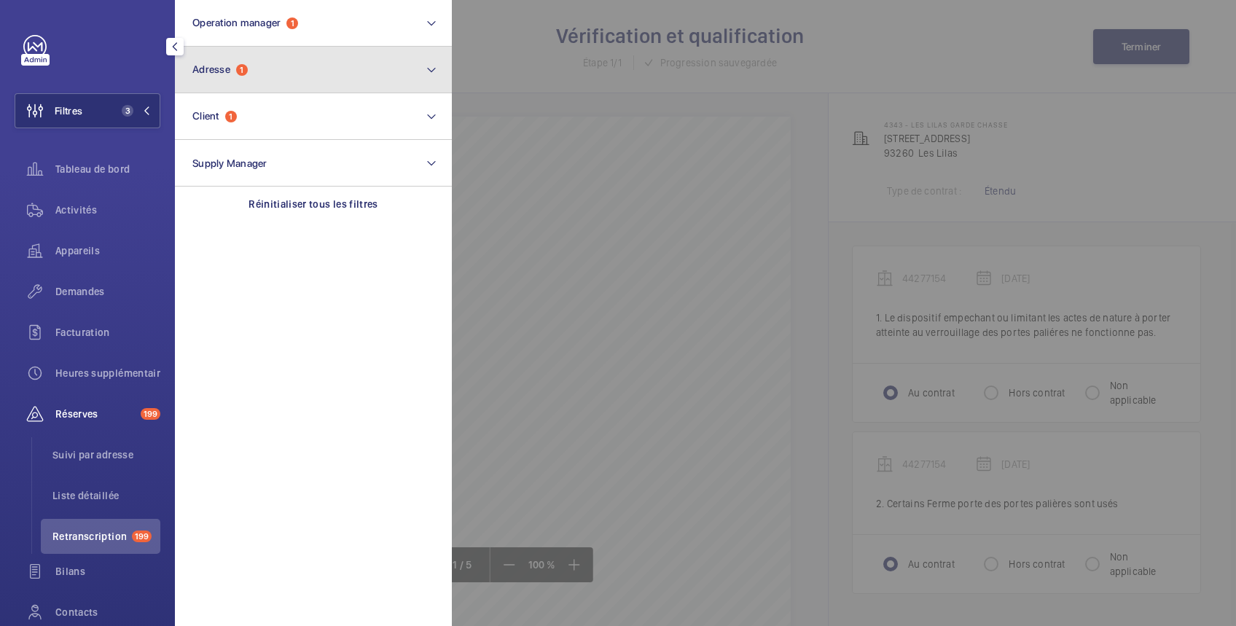
click at [269, 77] on button "Adresse 1" at bounding box center [313, 70] width 277 height 47
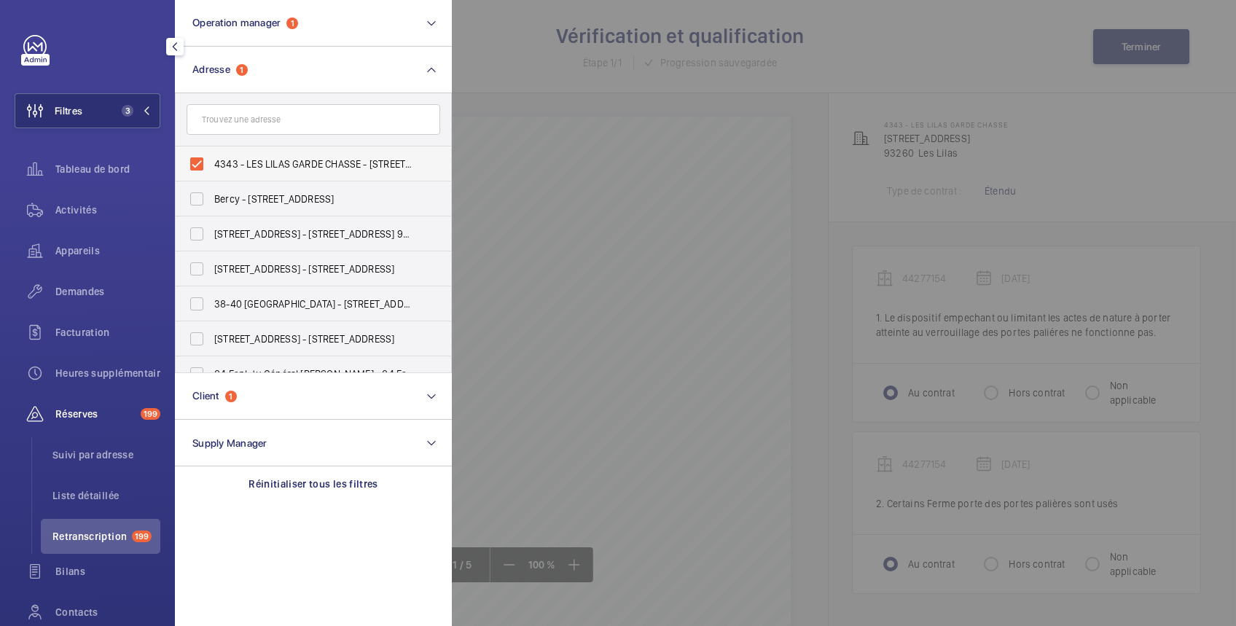
click at [204, 164] on label "4343 - LES LILAS GARDE CHASSE - [STREET_ADDRESS]" at bounding box center [303, 163] width 254 height 35
click at [204, 164] on input "4343 - LES LILAS GARDE CHASSE - [STREET_ADDRESS]" at bounding box center [196, 163] width 29 height 29
checkbox input "false"
click at [485, 31] on div at bounding box center [1070, 313] width 1236 height 626
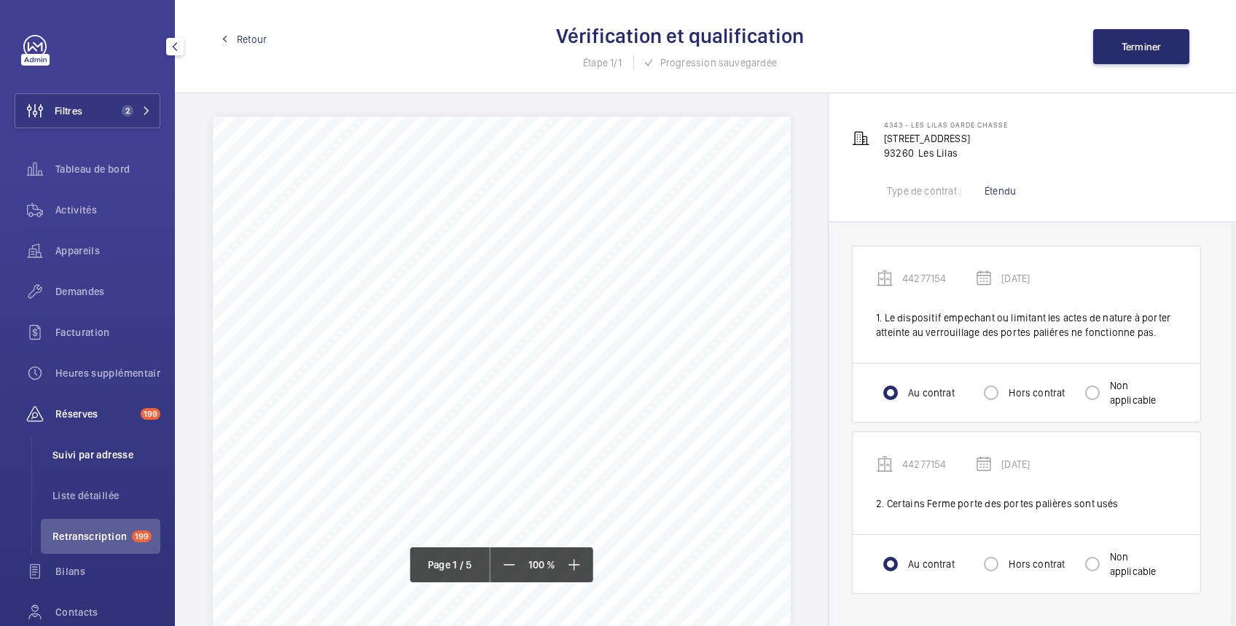
click at [102, 452] on span "Suivi par adresse" at bounding box center [106, 454] width 108 height 15
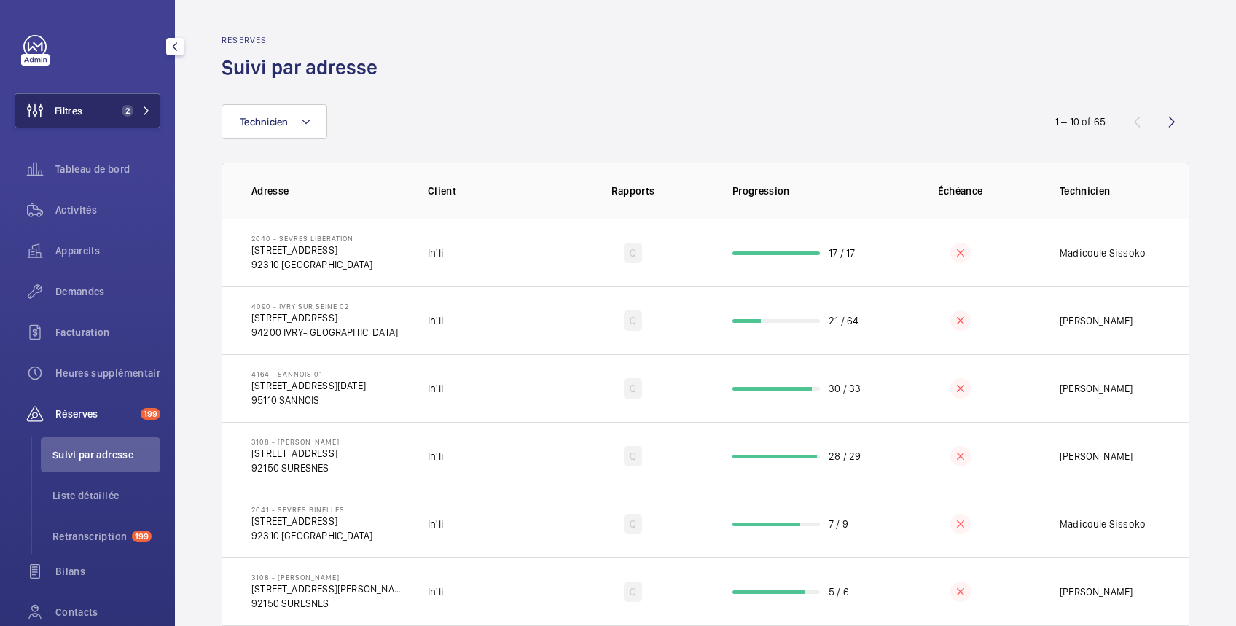
click at [96, 117] on button "Filtres 2" at bounding box center [88, 110] width 146 height 35
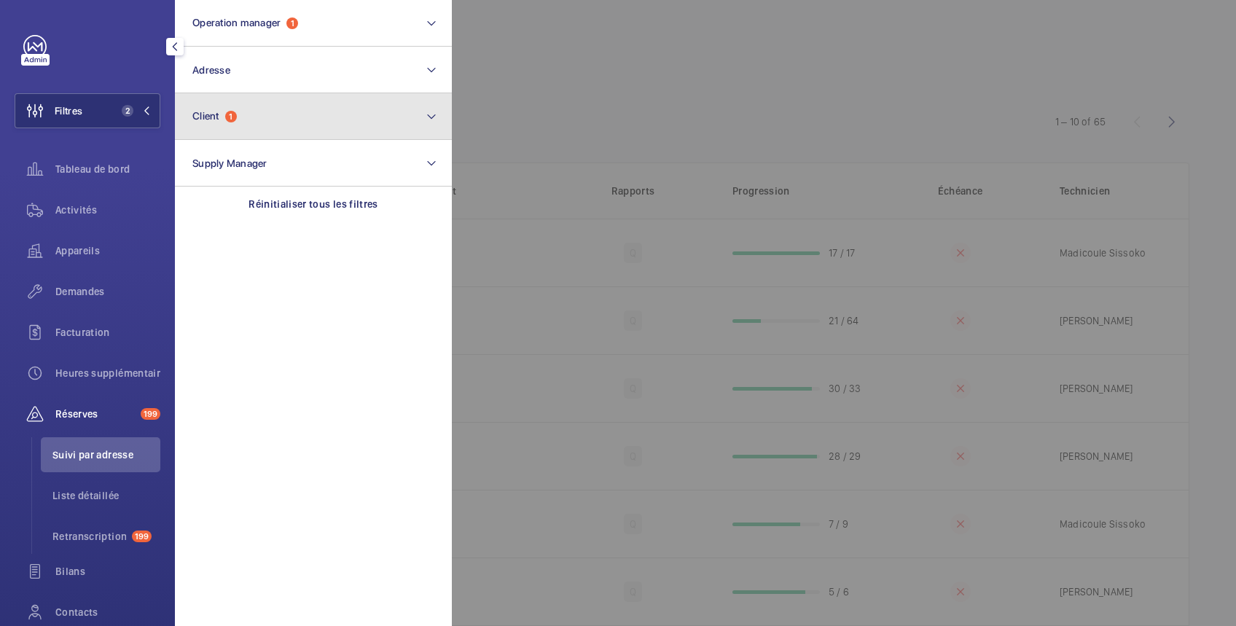
click at [287, 112] on button "Client 1" at bounding box center [313, 116] width 277 height 47
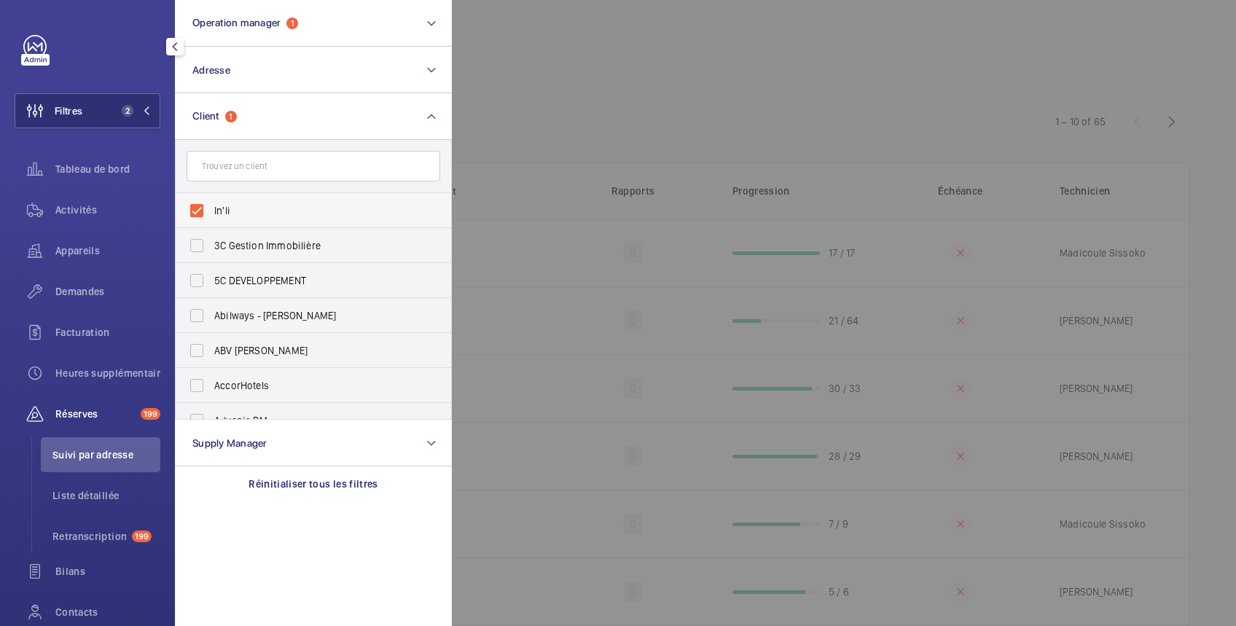
click at [238, 204] on span "In'li" at bounding box center [314, 210] width 200 height 15
click at [211, 204] on input "In'li" at bounding box center [196, 210] width 29 height 29
checkbox input "false"
click at [565, 72] on div at bounding box center [1070, 313] width 1236 height 626
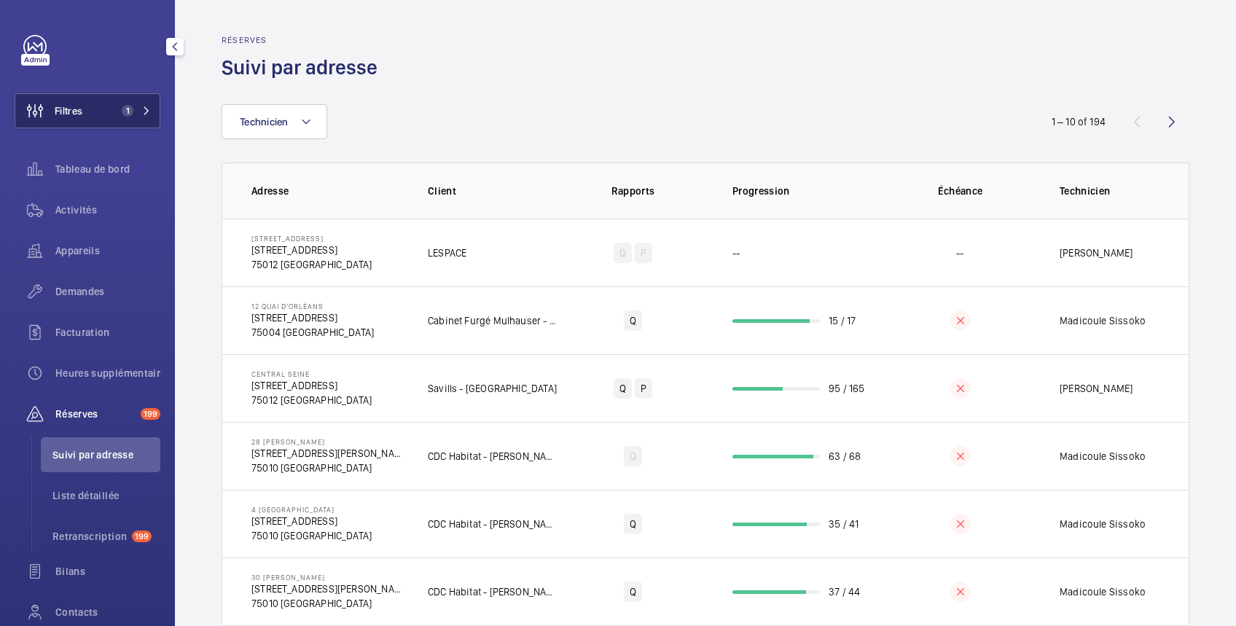
click at [99, 107] on button "Filtres 1" at bounding box center [88, 110] width 146 height 35
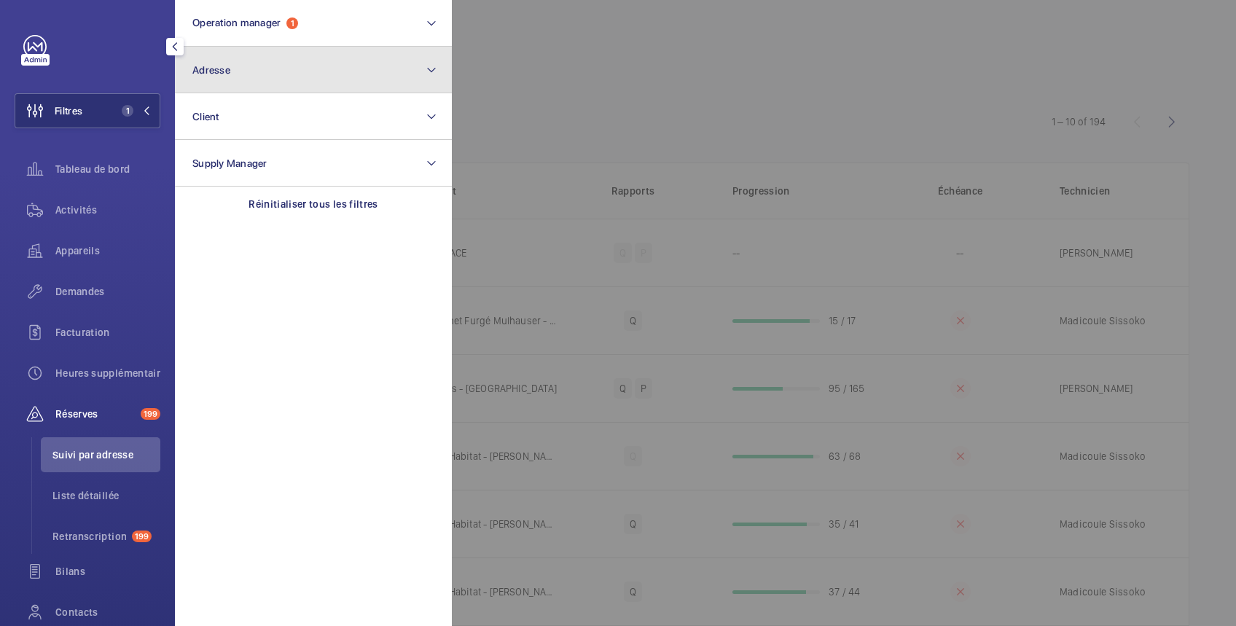
click at [216, 70] on span "Adresse" at bounding box center [211, 70] width 38 height 12
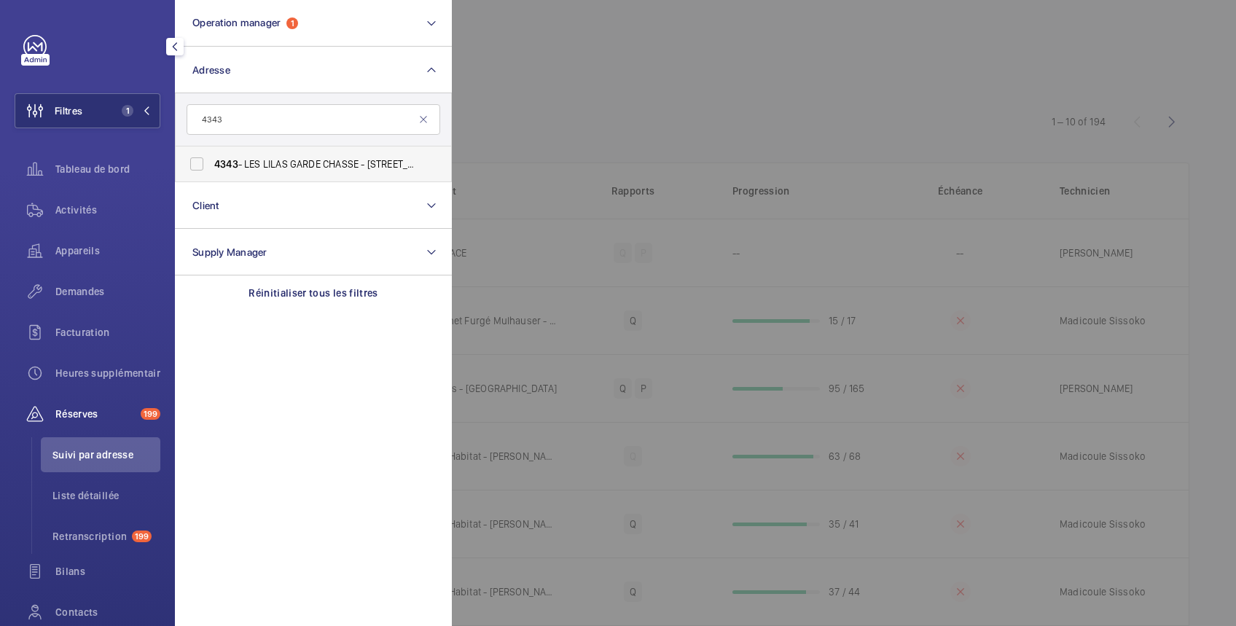
type input "4343"
click at [196, 165] on label "4343 - LES LILAS GARDE CHASSE - [STREET_ADDRESS]" at bounding box center [303, 163] width 254 height 35
click at [196, 165] on input "4343 - LES LILAS GARDE CHASSE - [STREET_ADDRESS]" at bounding box center [196, 163] width 29 height 29
checkbox input "true"
click at [608, 60] on div at bounding box center [1070, 313] width 1236 height 626
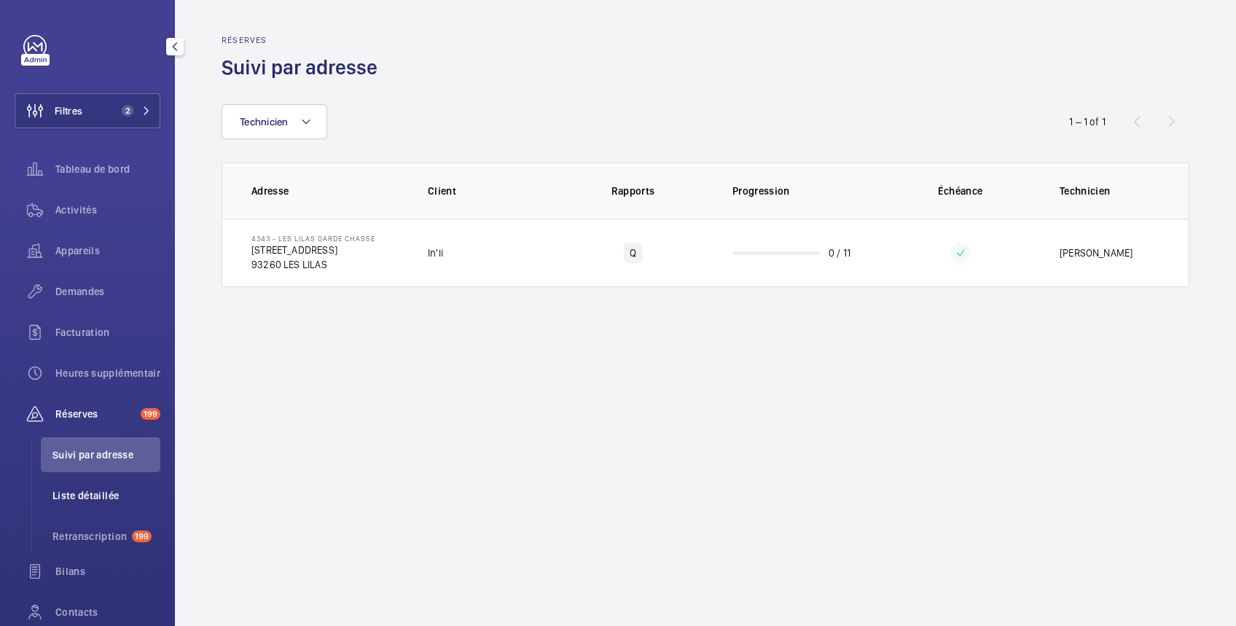
click at [114, 498] on span "Liste détaillée" at bounding box center [106, 495] width 108 height 15
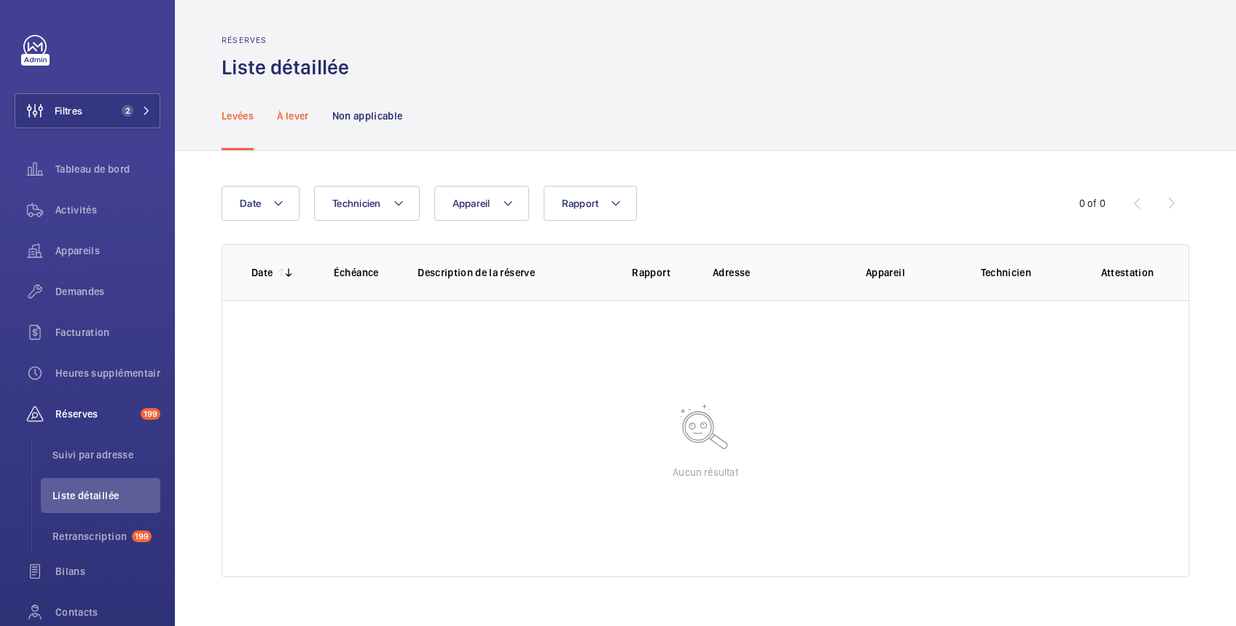
click at [286, 111] on p "À lever" at bounding box center [292, 116] width 31 height 15
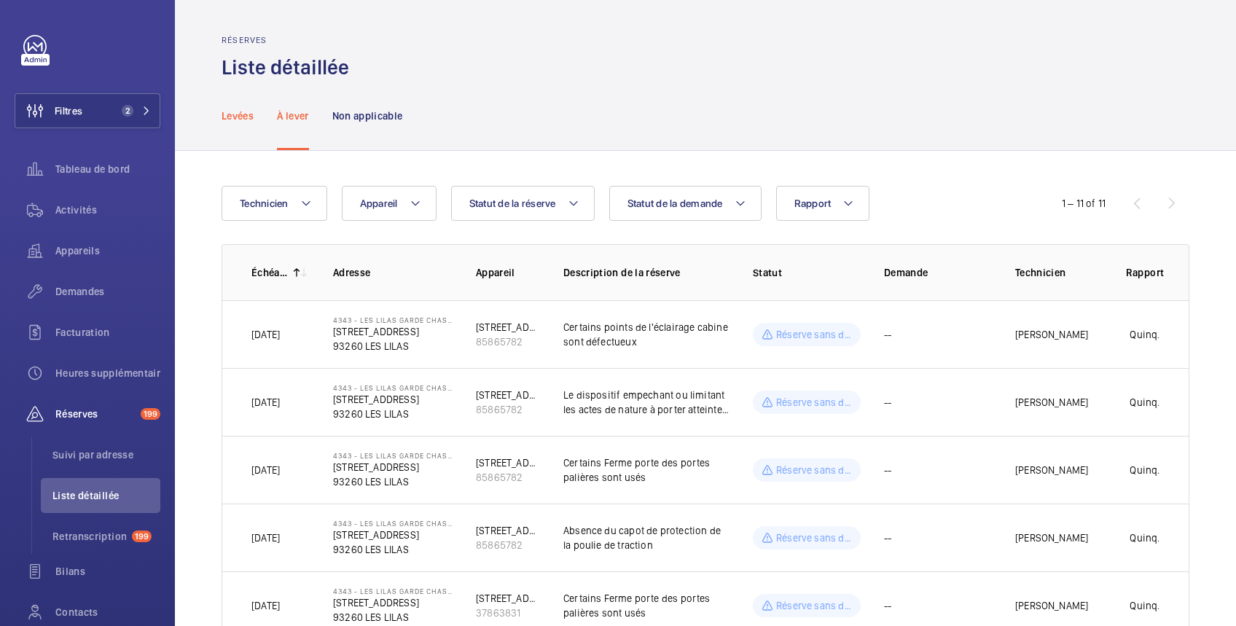
click at [222, 111] on p "Levées" at bounding box center [238, 116] width 32 height 15
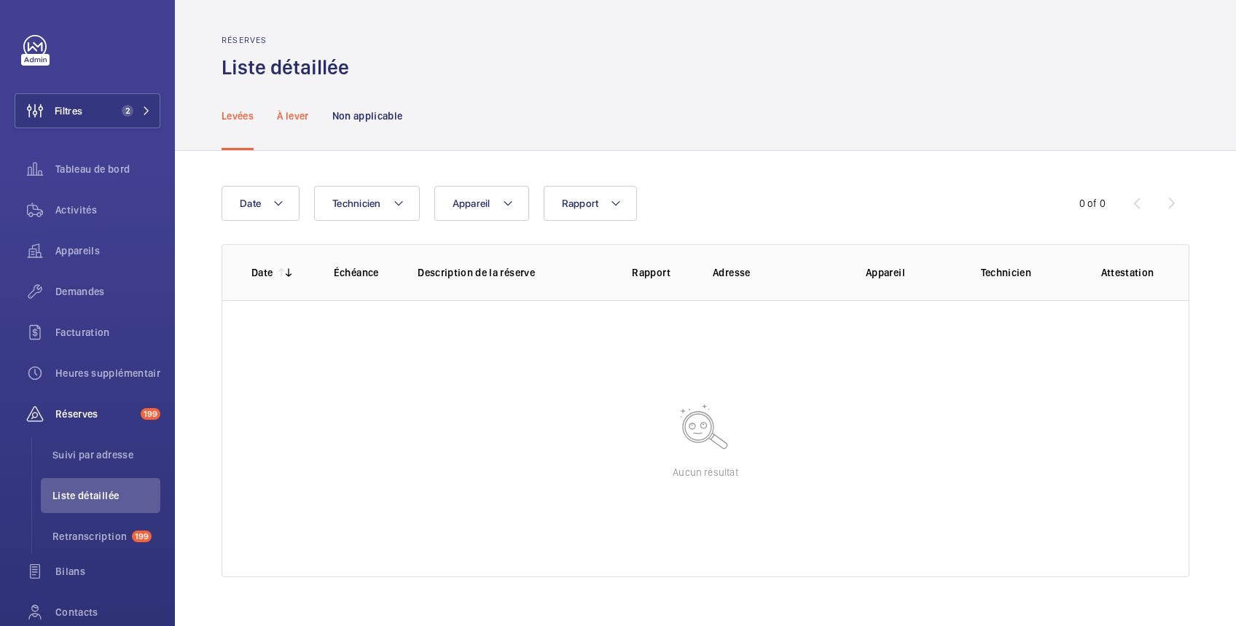
click at [292, 110] on p "À lever" at bounding box center [292, 116] width 31 height 15
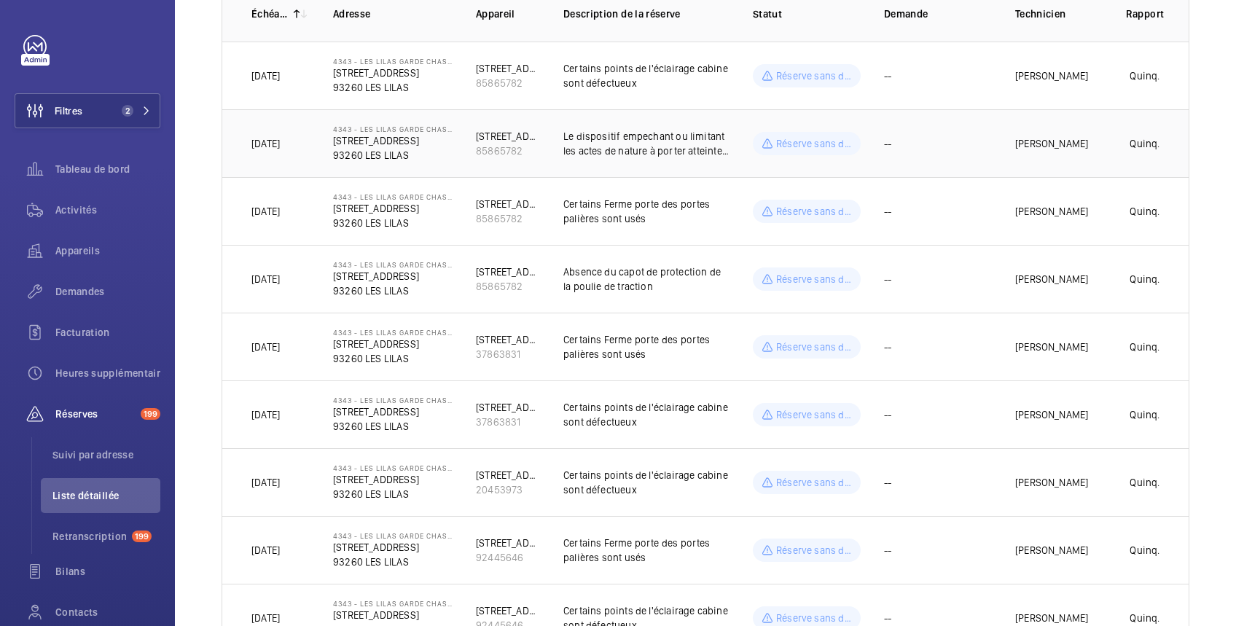
scroll to position [458, 0]
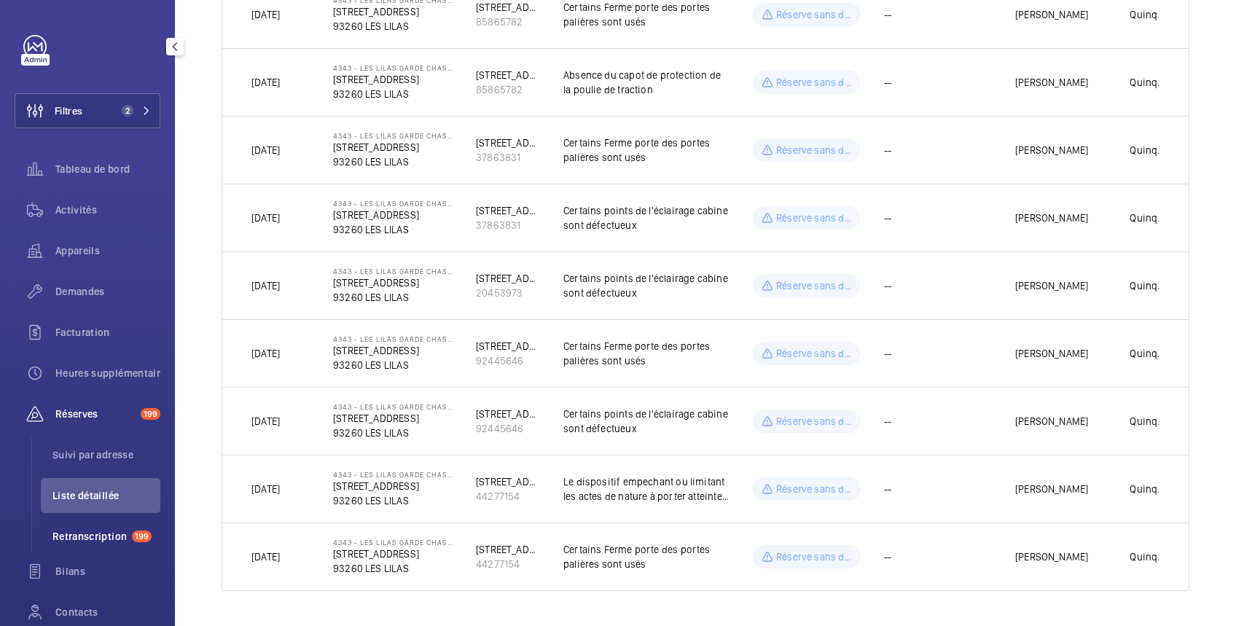
click at [95, 540] on span "Retranscription" at bounding box center [89, 536] width 74 height 15
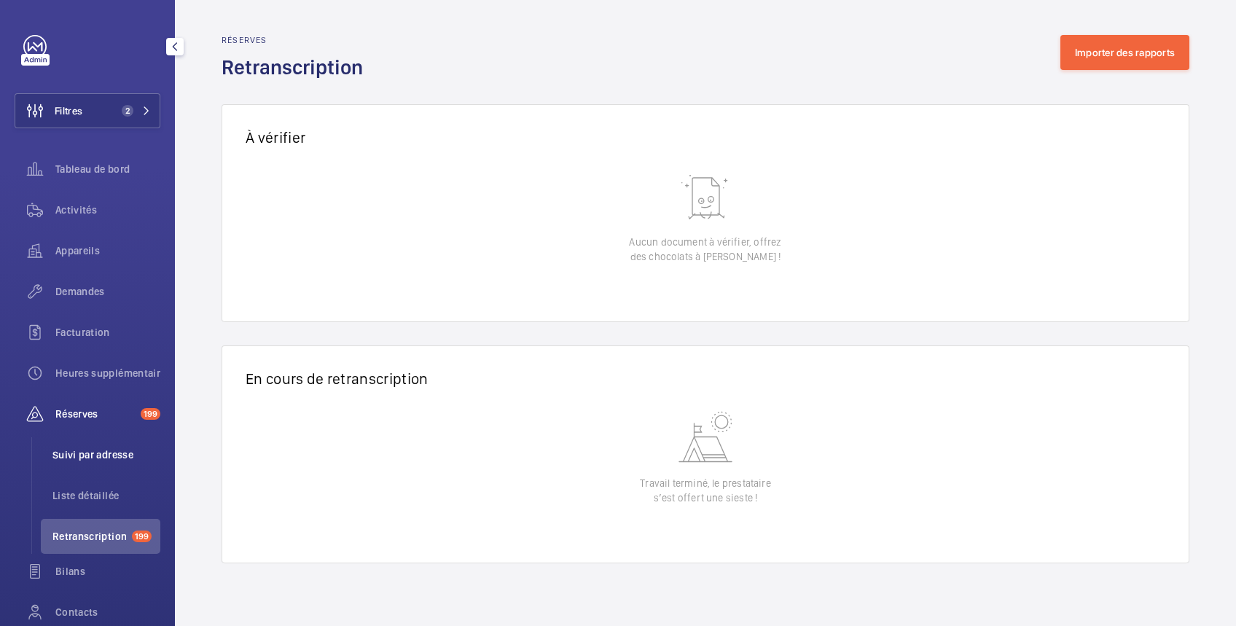
click at [83, 457] on span "Suivi par adresse" at bounding box center [106, 454] width 108 height 15
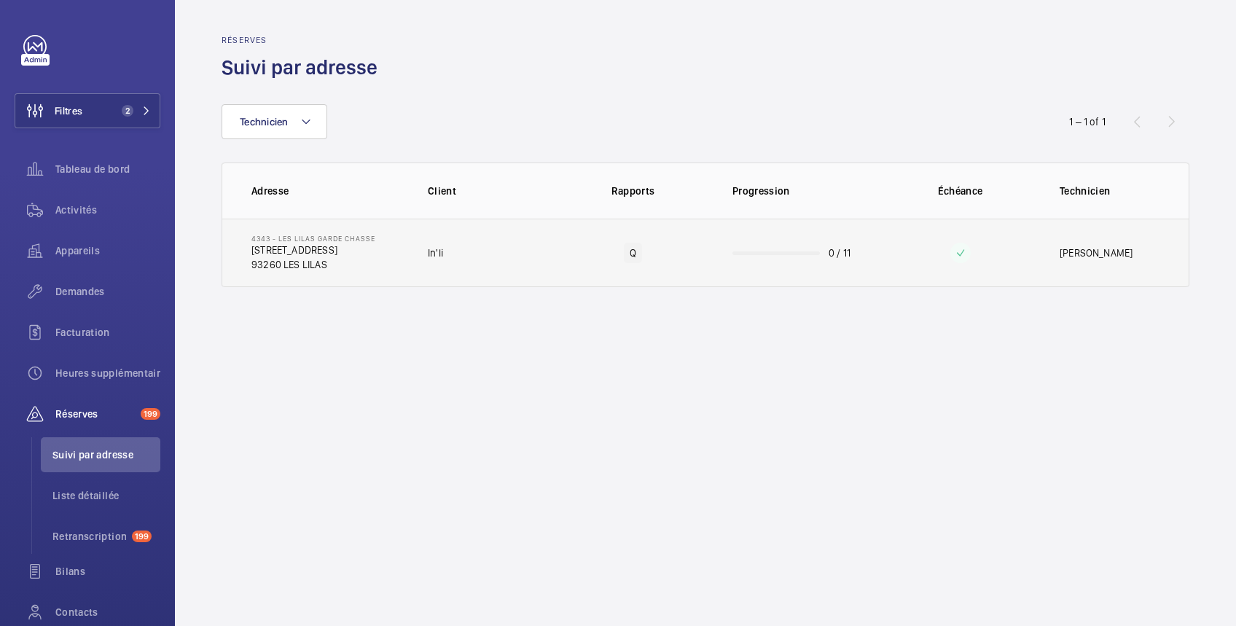
click at [732, 251] on td "0 / 11" at bounding box center [796, 253] width 175 height 68
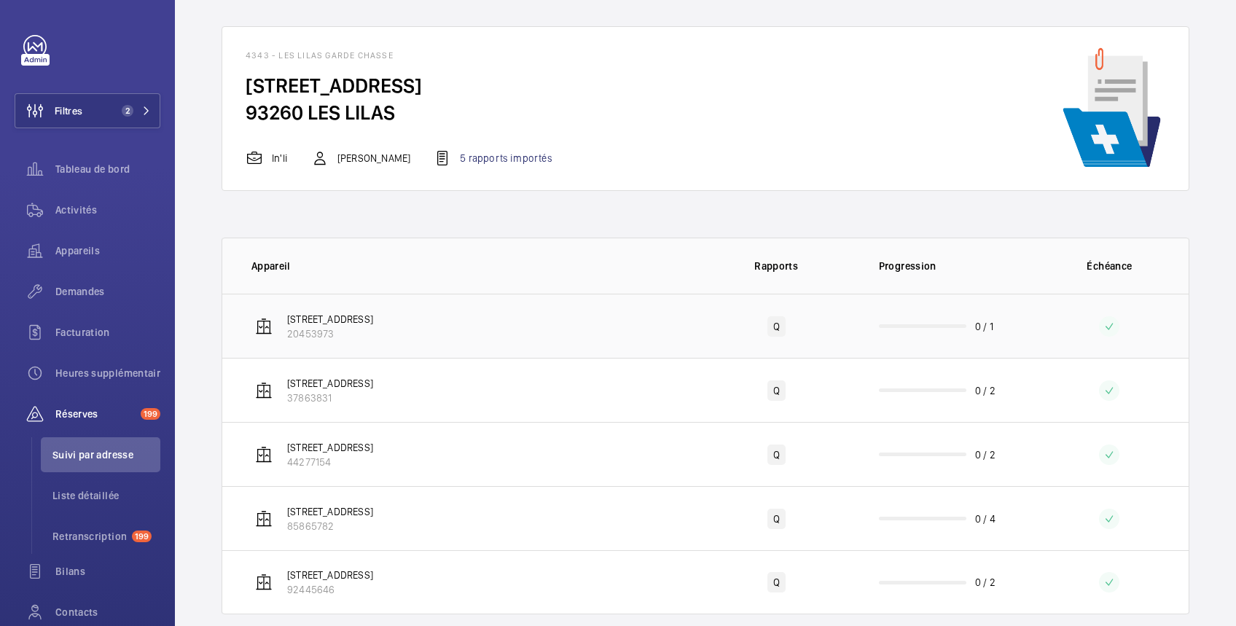
scroll to position [70, 0]
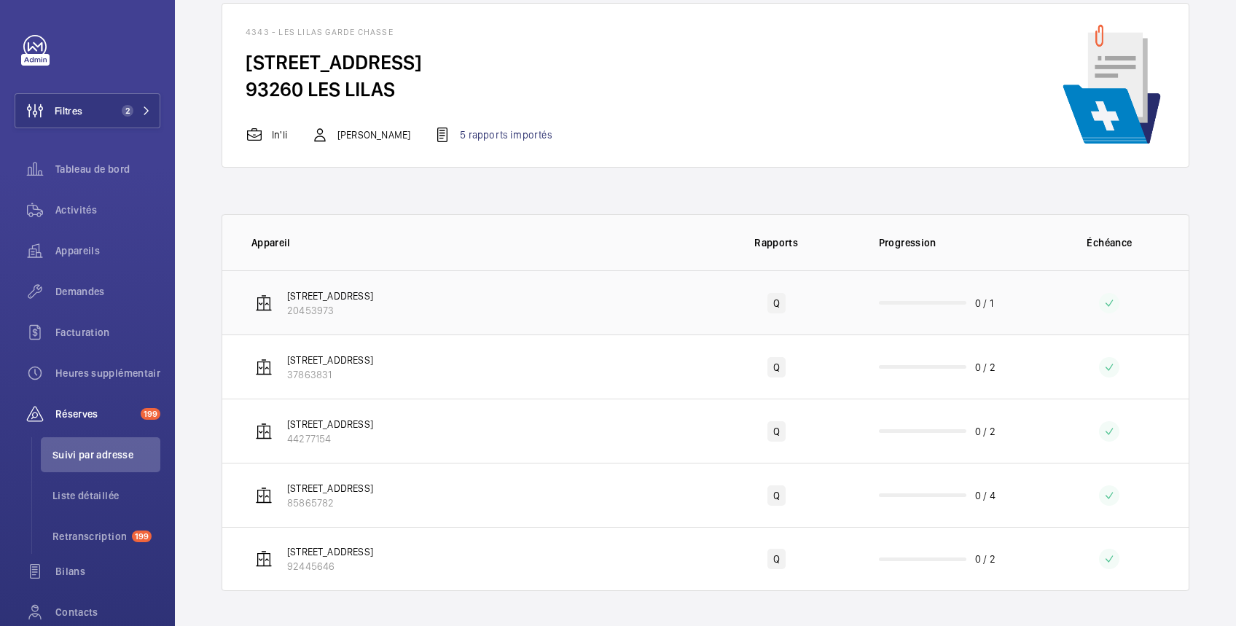
click at [831, 307] on td "Q" at bounding box center [776, 302] width 158 height 64
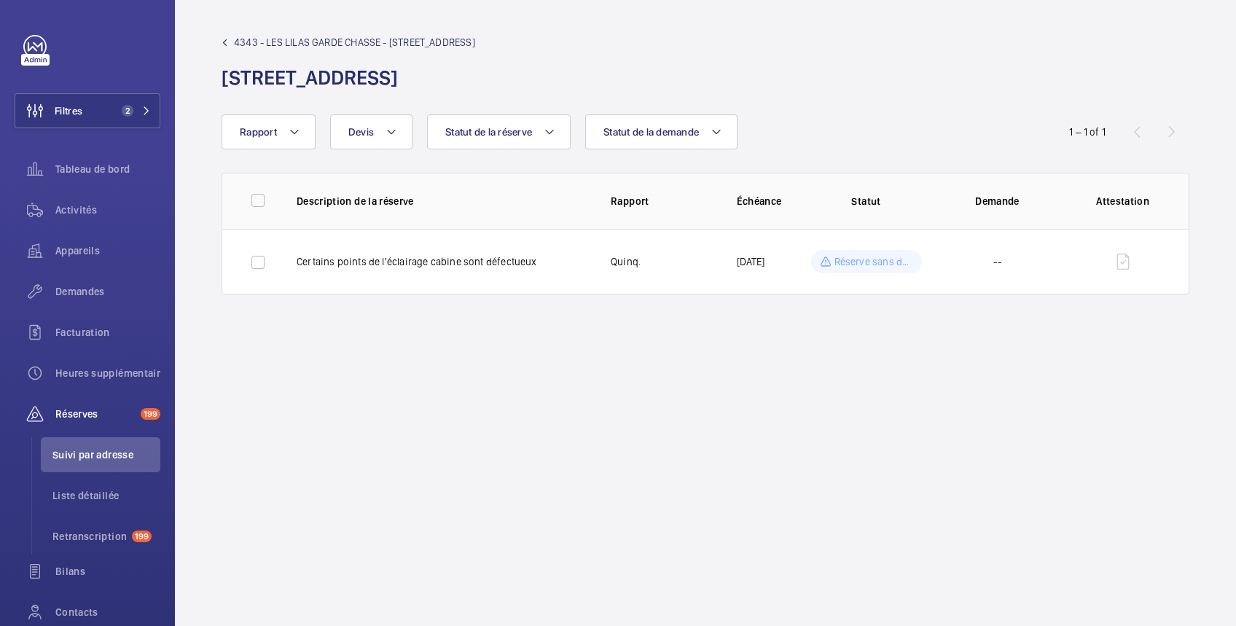
click at [227, 38] on link "4343 - LES LILAS GARDE CHASSE - [STREET_ADDRESS]" at bounding box center [349, 42] width 254 height 15
